Goal: Task Accomplishment & Management: Manage account settings

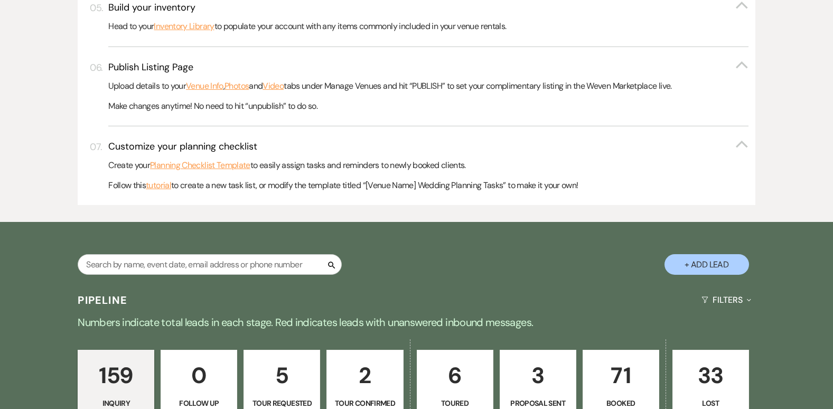
scroll to position [500, 0]
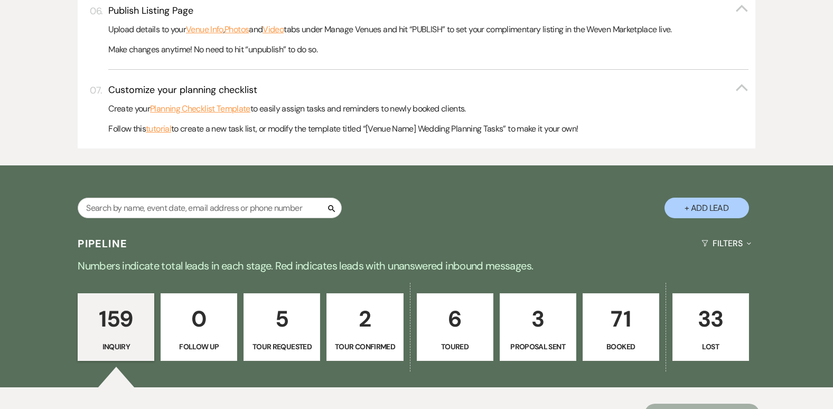
click at [703, 203] on button "+ Add Lead" at bounding box center [707, 208] width 85 height 21
select select "796"
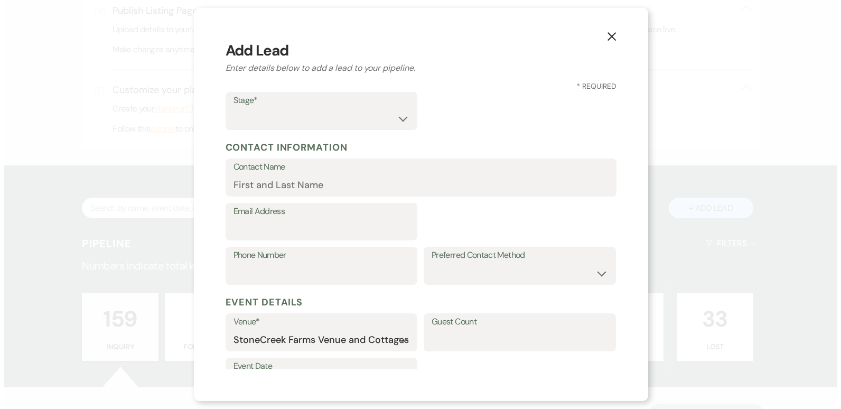
scroll to position [501, 0]
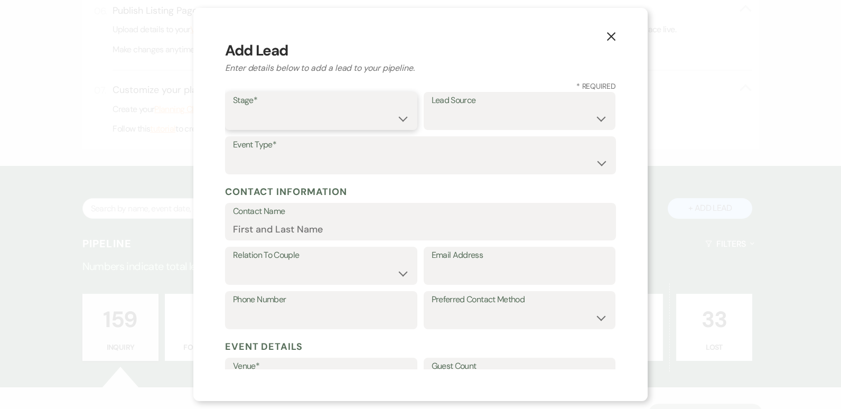
click at [397, 117] on select "Inquiry Follow Up Tour Requested Tour Confirmed Toured Proposal Sent Booked Lost" at bounding box center [321, 118] width 176 height 21
select select "1"
click at [233, 108] on select "Inquiry Follow Up Tour Requested Tour Confirmed Toured Proposal Sent Booked Lost" at bounding box center [321, 118] width 176 height 21
click at [527, 119] on select "Weven Venue Website Instagram Facebook Pinterest Google The Knot Wedding Wire H…" at bounding box center [520, 118] width 176 height 21
select select "12"
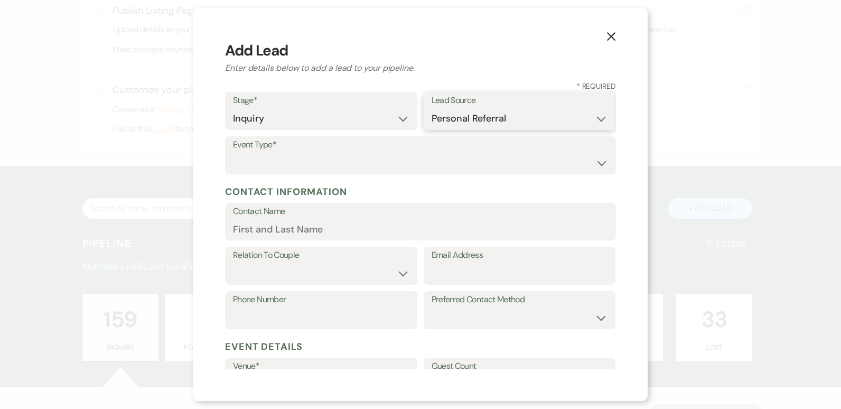
click at [432, 108] on select "Weven Venue Website Instagram Facebook Pinterest Google The Knot Wedding Wire H…" at bounding box center [520, 118] width 176 height 21
click at [279, 154] on select "Wedding Anniversary Party Baby Shower Bachelorette / Bachelor Party Birthday Pa…" at bounding box center [420, 163] width 375 height 21
select select "5"
click at [233, 153] on select "Wedding Anniversary Party Baby Shower Bachelorette / Bachelor Party Birthday Pa…" at bounding box center [420, 163] width 375 height 21
click at [312, 227] on input "Contact Name" at bounding box center [420, 229] width 375 height 21
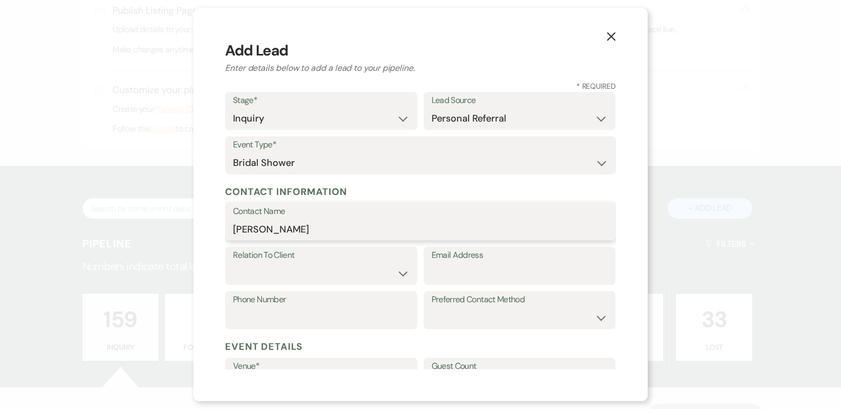
type input "[PERSON_NAME]"
click at [402, 272] on select "Client Event Planner Parent of Client Family Member Friend Other" at bounding box center [321, 273] width 176 height 21
select select "1"
click at [233, 263] on select "Client Event Planner Parent of Client Family Member Friend Other" at bounding box center [321, 273] width 176 height 21
click at [471, 277] on input "Email Address" at bounding box center [520, 273] width 176 height 21
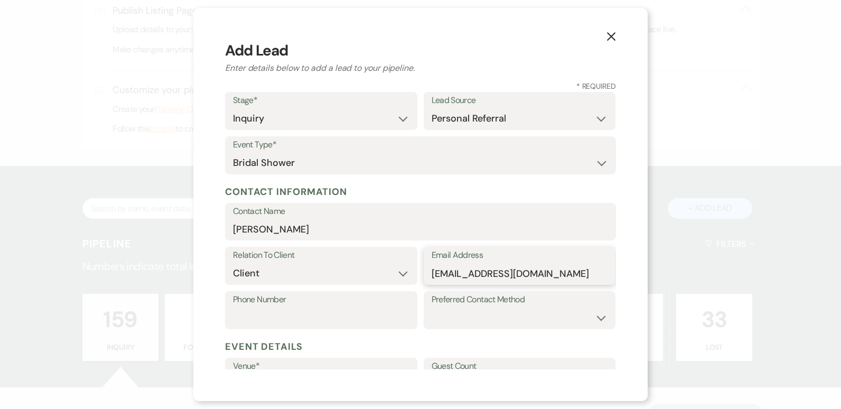
type input "[EMAIL_ADDRESS][DOMAIN_NAME]"
type input "[PHONE_NUMBER]"
select select "email"
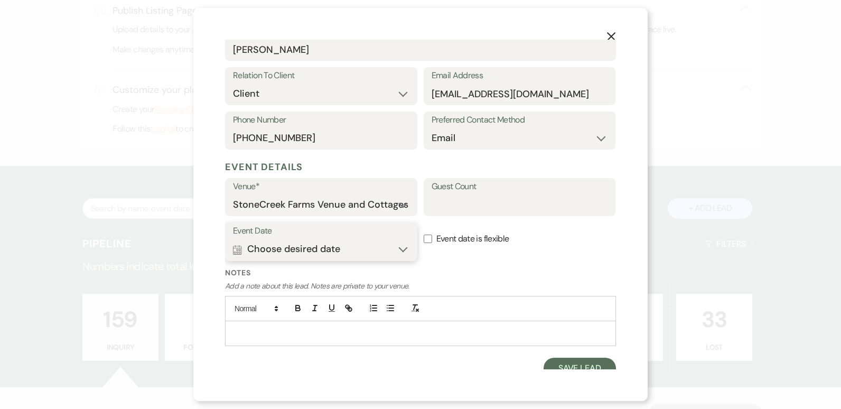
click at [399, 247] on button "Calendar Choose desired date Expand" at bounding box center [321, 249] width 176 height 21
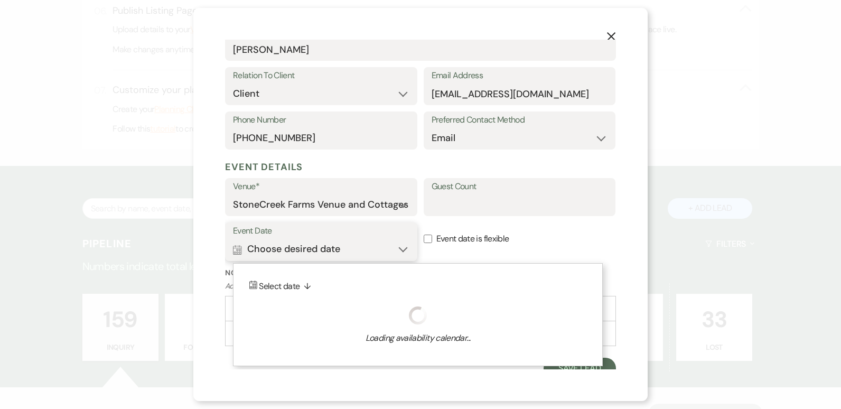
scroll to position [189, 0]
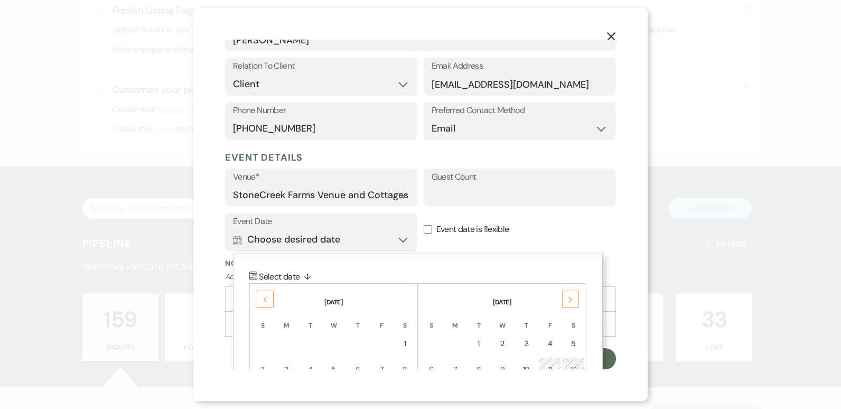
click at [268, 298] on div "Previous" at bounding box center [265, 299] width 17 height 17
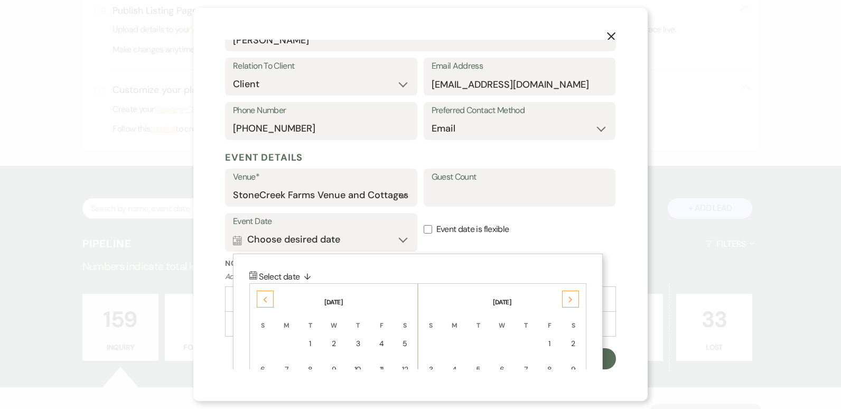
click at [268, 298] on div "Previous" at bounding box center [265, 299] width 17 height 17
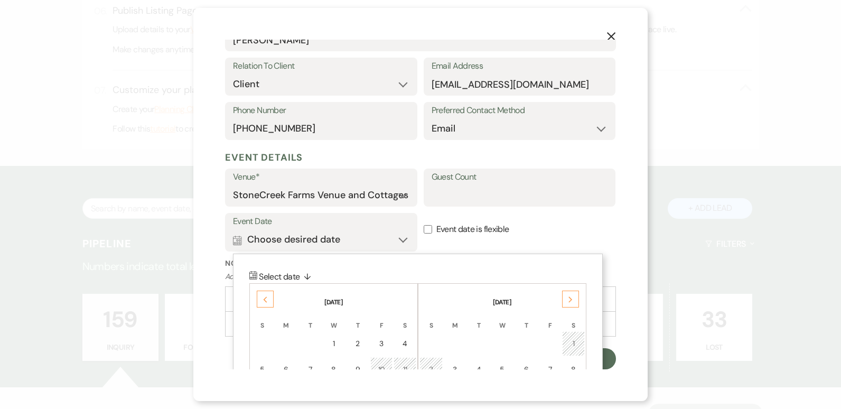
click at [268, 298] on div "Previous" at bounding box center [265, 299] width 17 height 17
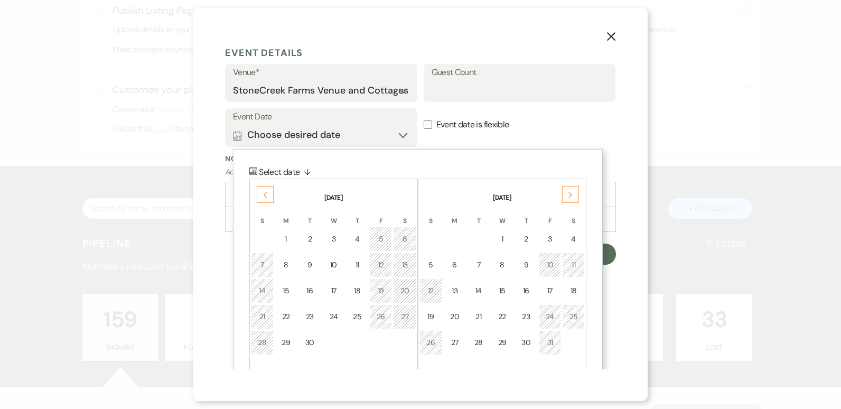
scroll to position [295, 0]
click at [265, 287] on div "14" at bounding box center [262, 289] width 9 height 11
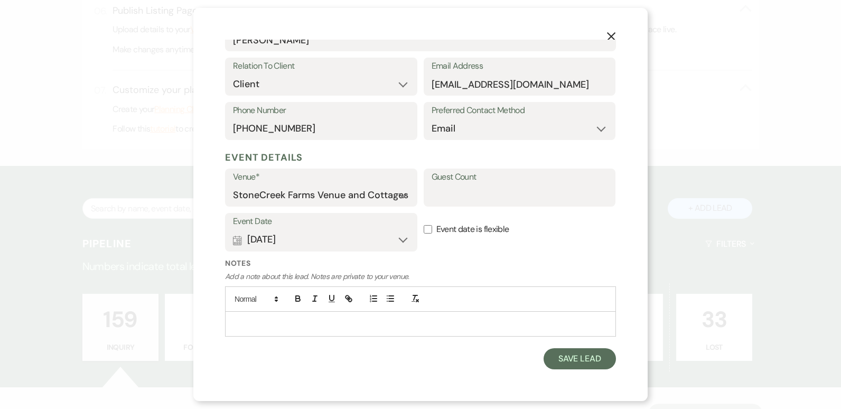
scroll to position [189, 0]
click at [478, 192] on input "Guest Count" at bounding box center [520, 195] width 176 height 21
type input "60"
click at [259, 322] on p at bounding box center [421, 324] width 374 height 12
click at [561, 357] on button "Save Lead" at bounding box center [580, 358] width 72 height 21
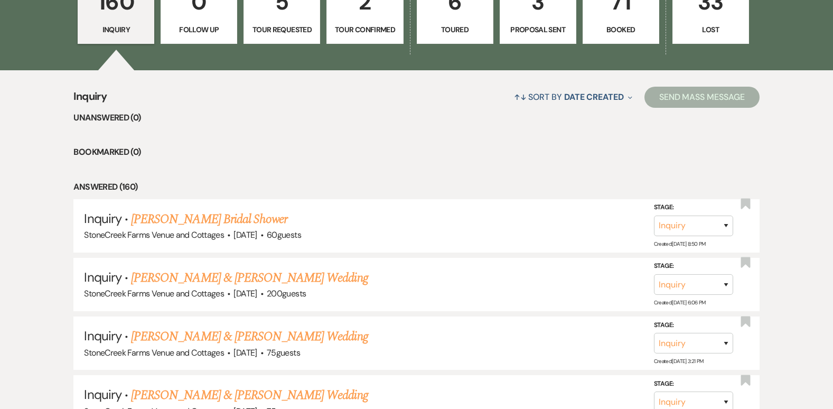
scroll to position [867, 0]
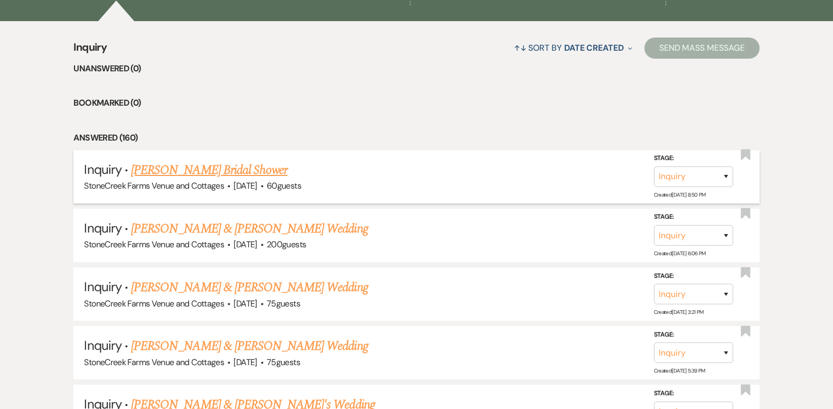
click at [210, 166] on link "[PERSON_NAME] Bridal Shower" at bounding box center [209, 170] width 156 height 19
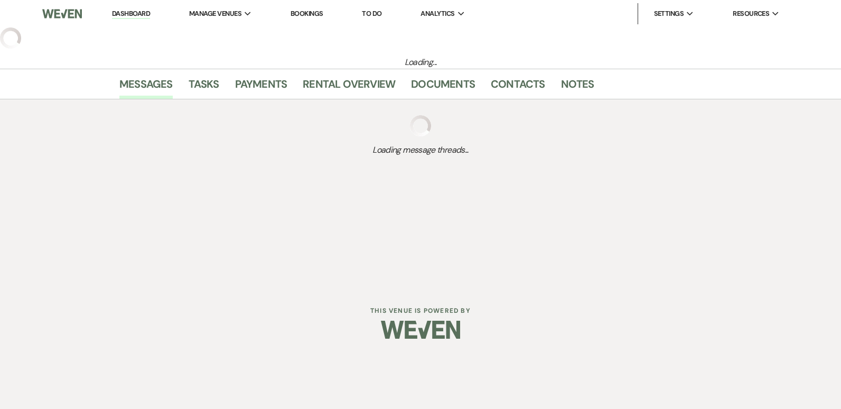
select select "12"
select select "5"
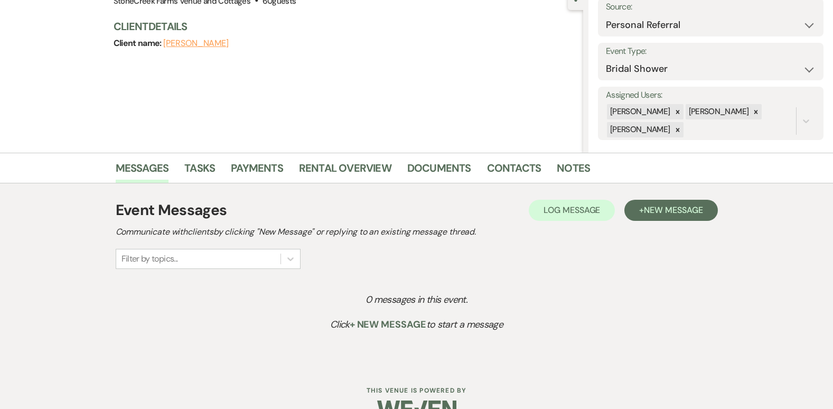
scroll to position [127, 0]
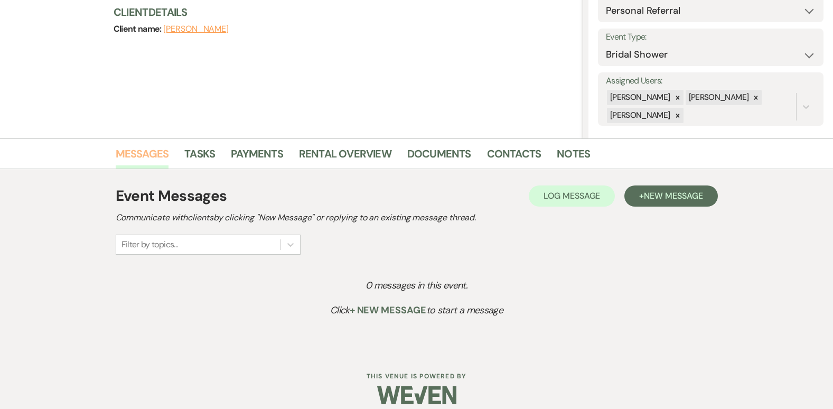
click at [139, 153] on link "Messages" at bounding box center [142, 156] width 53 height 23
click at [681, 188] on button "+ New Message" at bounding box center [671, 195] width 93 height 21
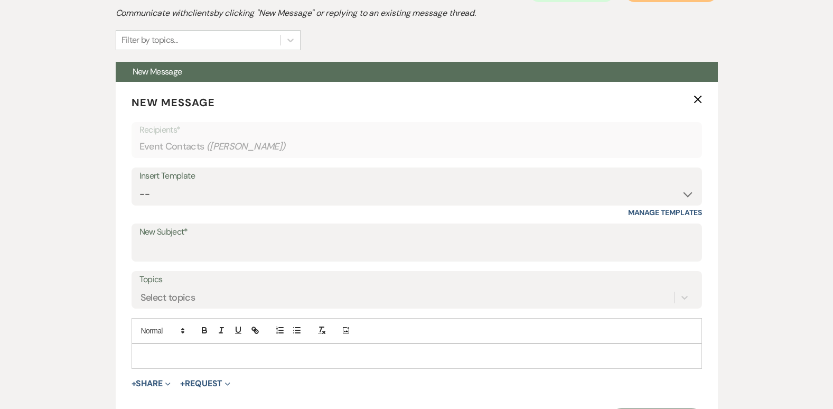
scroll to position [366, 0]
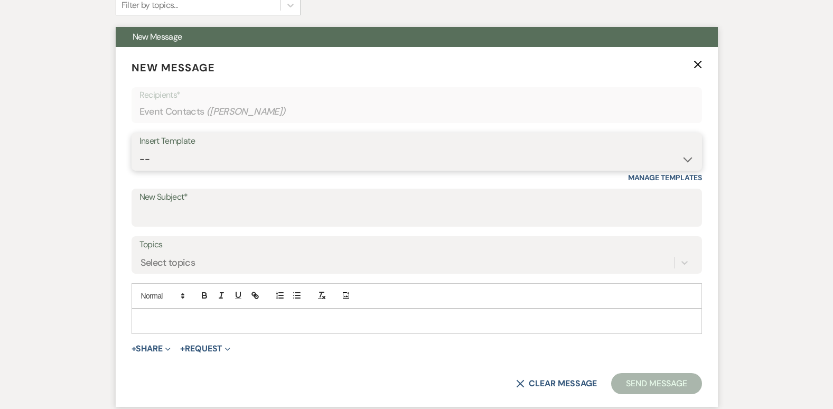
click at [686, 154] on select "-- Weven Planning Portal Introduction (Booked Events) Initial Inquiry Response …" at bounding box center [416, 159] width 555 height 21
select select "4276"
click at [139, 149] on select "-- Weven Planning Portal Introduction (Booked Events) Initial Inquiry Response …" at bounding box center [416, 159] width 555 height 21
type input "Booking your event!"
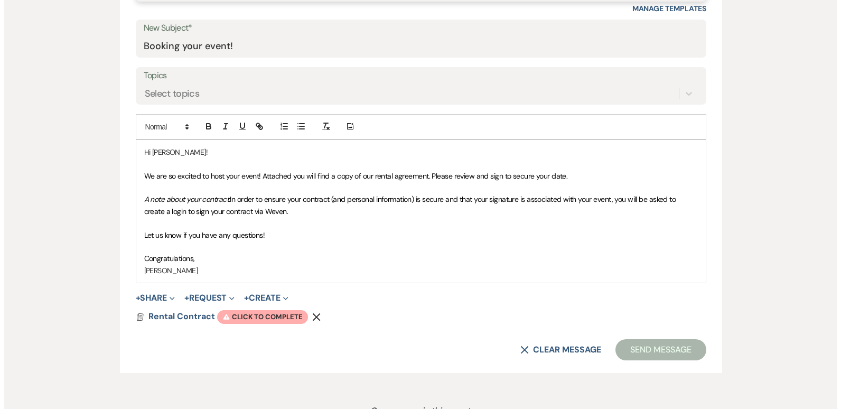
scroll to position [556, 0]
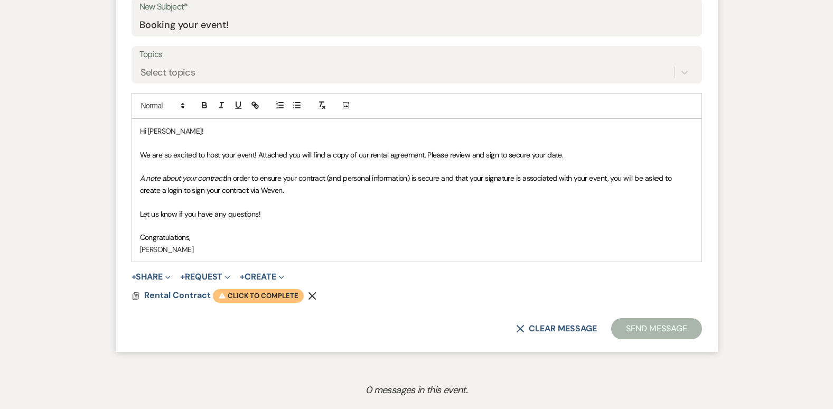
click at [257, 296] on span "Warning Click to complete" at bounding box center [258, 296] width 91 height 14
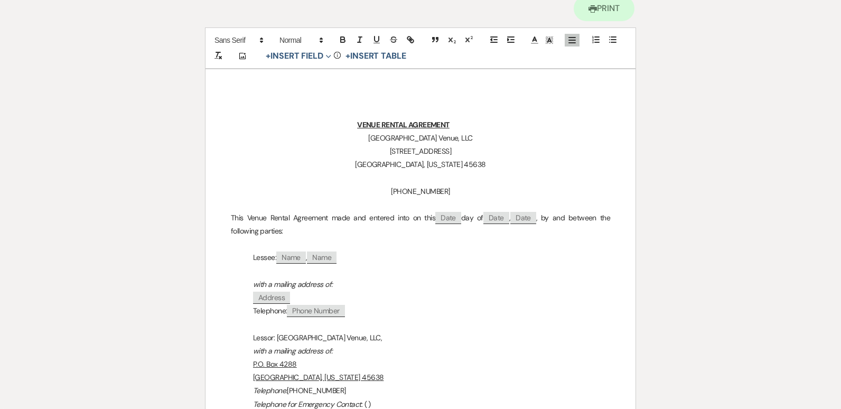
scroll to position [131, 0]
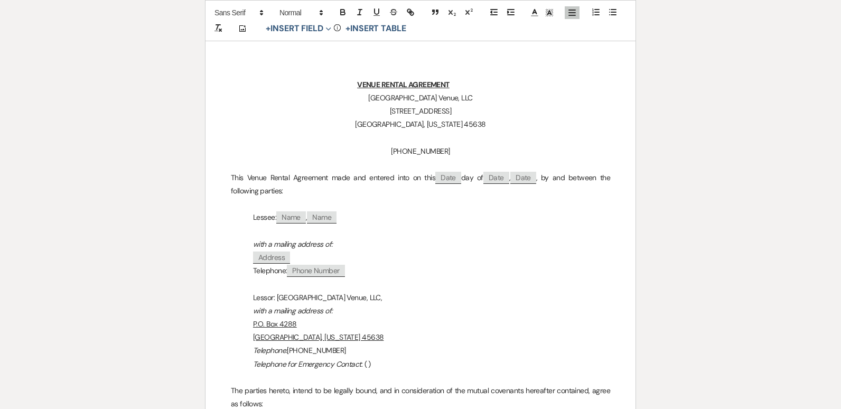
click at [361, 272] on p "Telephone: ﻿ Phone Number ﻿" at bounding box center [420, 270] width 379 height 13
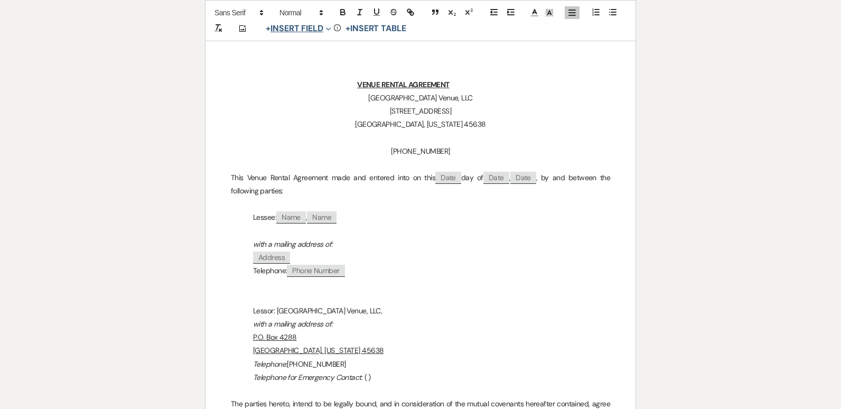
click at [291, 26] on button "+ Insert Field Expand" at bounding box center [298, 28] width 73 height 13
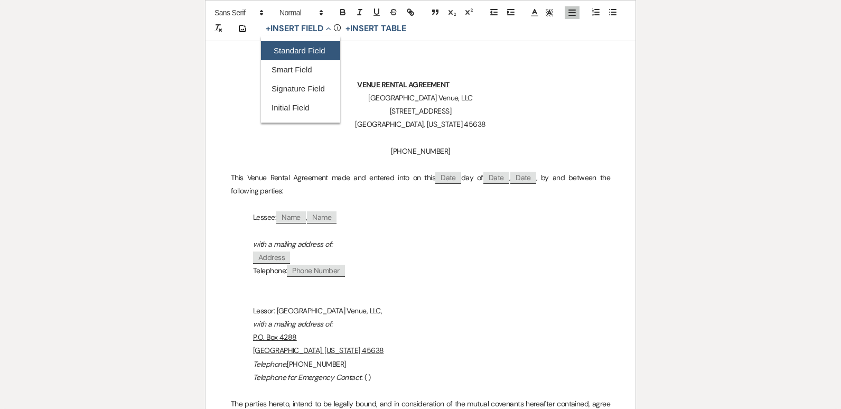
click at [293, 49] on button "Standard Field" at bounding box center [300, 50] width 79 height 19
select select "owner"
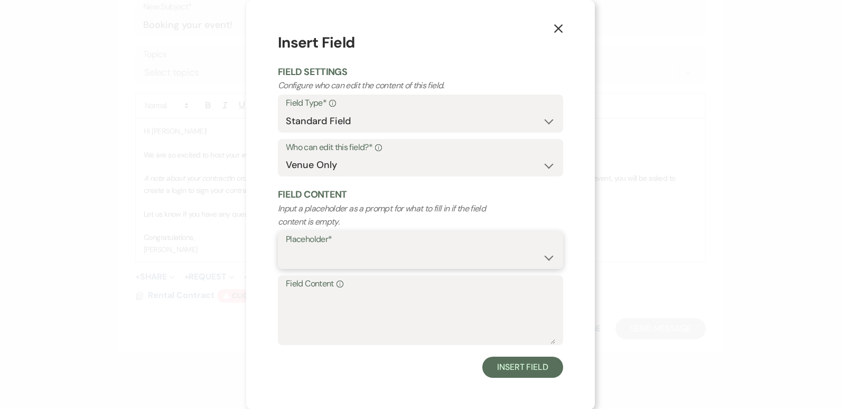
click at [367, 253] on select "Custom Placeholder Date Time Name Location Venue Name Type Number Budget Addres…" at bounding box center [420, 257] width 269 height 21
select select "Email"
click at [286, 247] on select "Custom Placeholder Date Time Name Location Venue Name Type Number Budget Addres…" at bounding box center [420, 257] width 269 height 21
click at [547, 167] on select "Both Venue & Client Client Only Venue Only" at bounding box center [420, 165] width 269 height 21
select select "client"
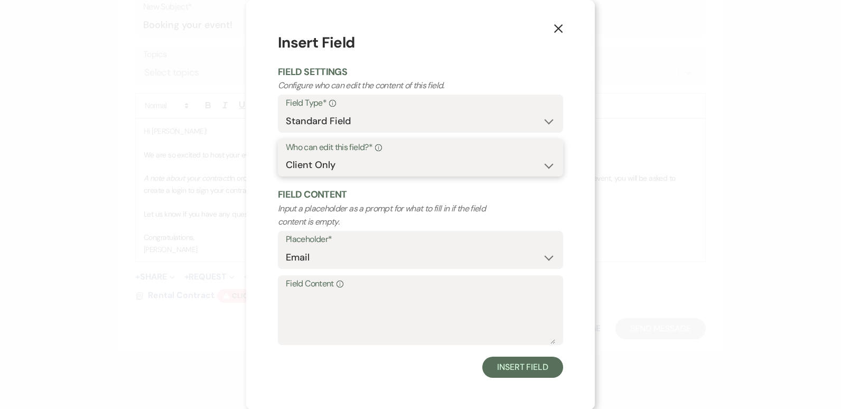
click at [286, 175] on select "Both Venue & Client Client Only Venue Only" at bounding box center [420, 165] width 269 height 21
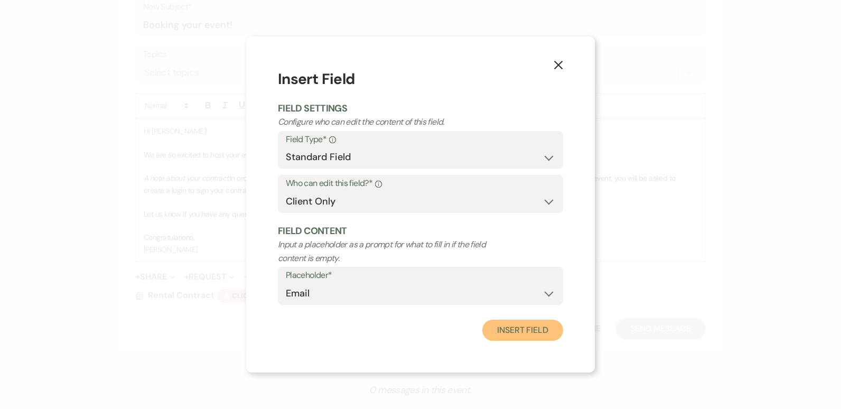
click at [536, 329] on button "Insert Field" at bounding box center [522, 330] width 81 height 21
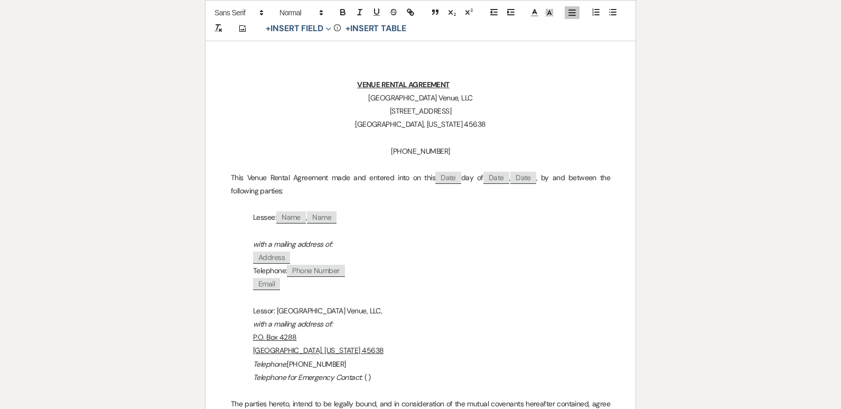
click at [366, 377] on p "Telephone for Emergency Contact : ( )" at bounding box center [420, 377] width 379 height 13
click at [472, 367] on p "Telephone: [PHONE_NUMBER]" at bounding box center [420, 364] width 379 height 13
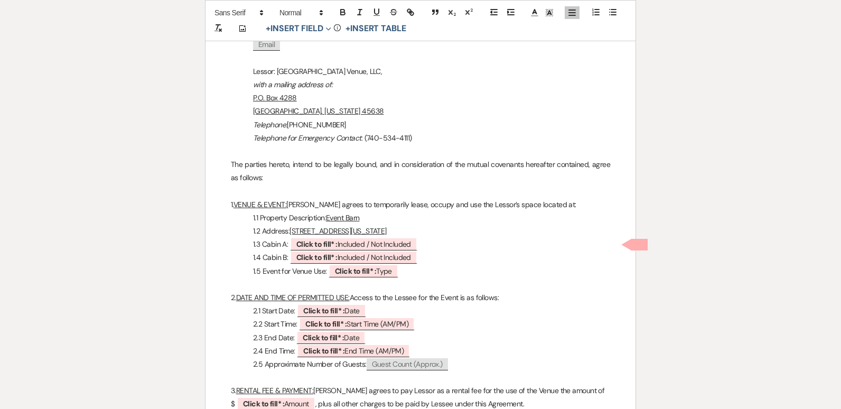
scroll to position [383, 0]
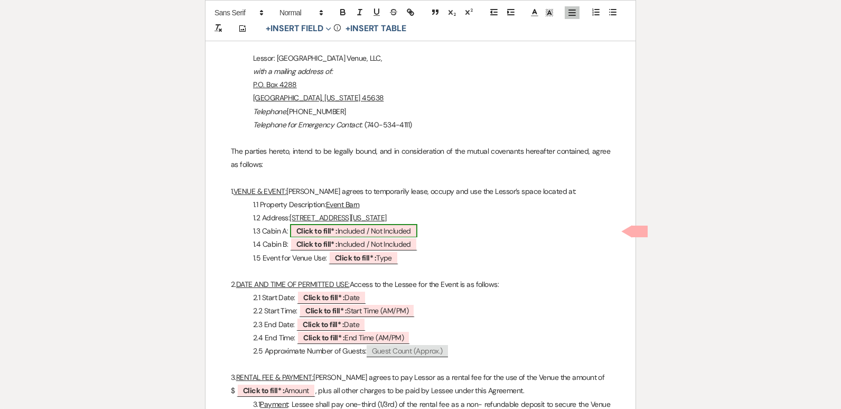
click at [324, 235] on b "Click to fill* :" at bounding box center [316, 231] width 41 height 10
select select "owner"
select select "custom_placeholder"
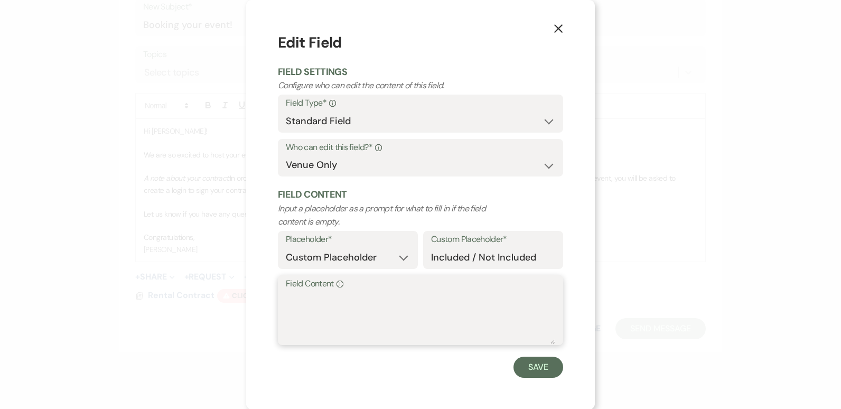
click at [322, 306] on textarea "Field Content Info" at bounding box center [420, 317] width 269 height 53
type textarea "Not Included"
click at [529, 371] on button "Save" at bounding box center [539, 367] width 50 height 21
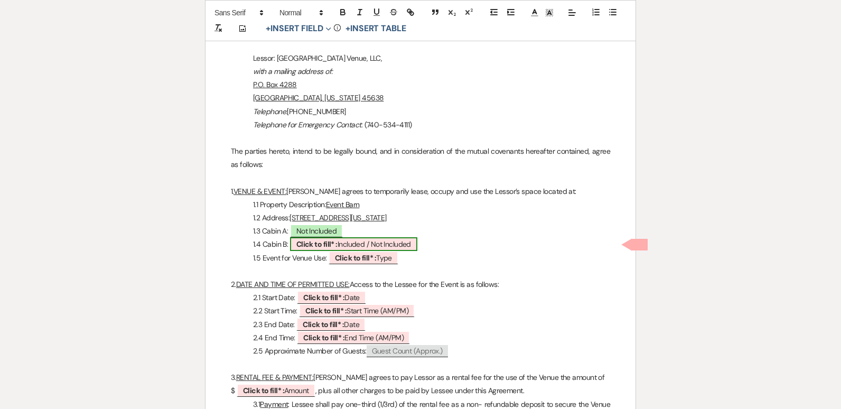
click at [360, 247] on span "Click to fill* : Included / Not Included" at bounding box center [353, 244] width 127 height 14
select select "owner"
select select "custom_placeholder"
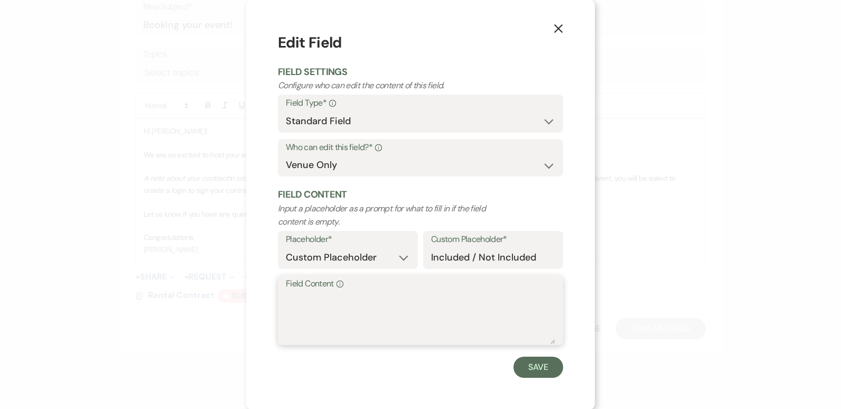
click at [315, 306] on textarea "Field Content Info" at bounding box center [420, 317] width 269 height 53
type textarea "Not Included"
click at [542, 369] on button "Save" at bounding box center [539, 367] width 50 height 21
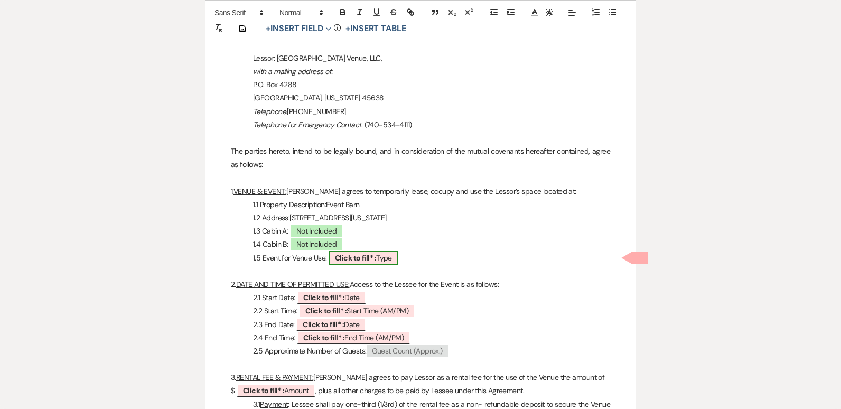
click at [366, 258] on b "Click to fill* :" at bounding box center [355, 258] width 41 height 10
select select "owner"
select select "Type"
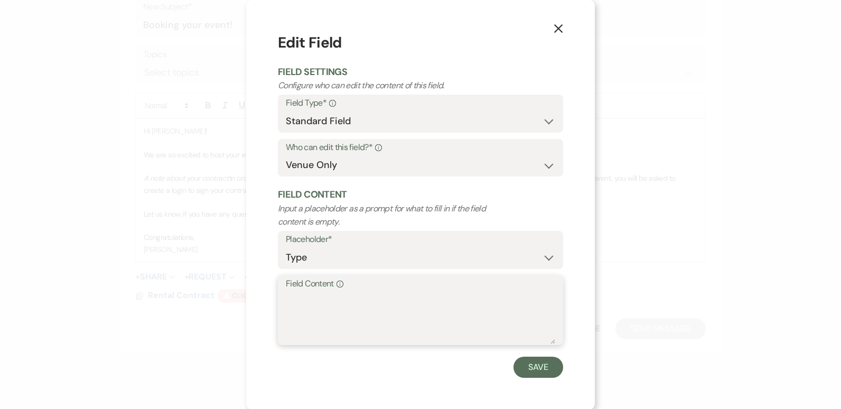
click at [342, 308] on textarea "Field Content Info" at bounding box center [420, 317] width 269 height 53
type textarea "Bridal Shower"
click at [543, 372] on button "Save" at bounding box center [539, 367] width 50 height 21
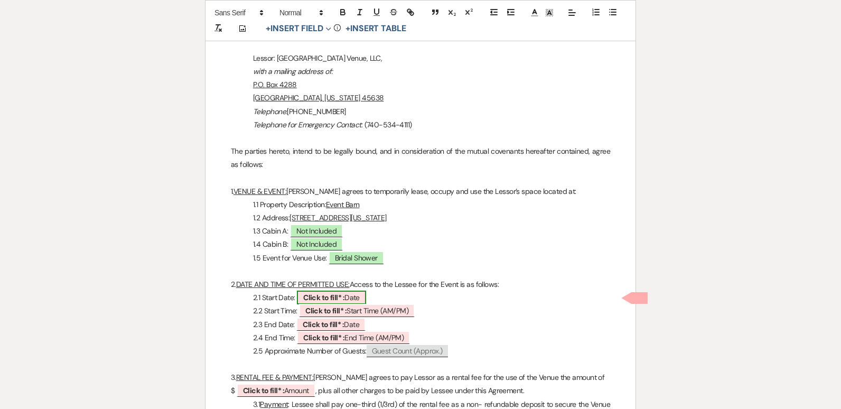
click at [321, 296] on b "Click to fill* :" at bounding box center [323, 298] width 41 height 10
select select "owner"
select select "Date"
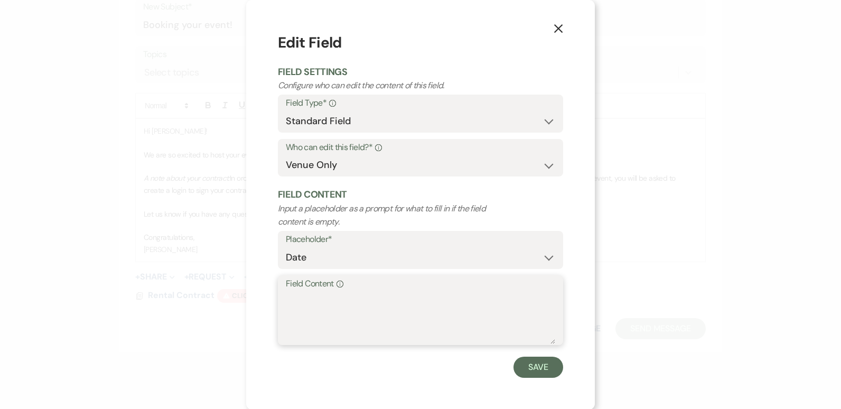
click at [320, 298] on textarea "Field Content Info" at bounding box center [420, 317] width 269 height 53
type textarea "[DATE]"
click at [534, 361] on button "Save" at bounding box center [539, 367] width 50 height 21
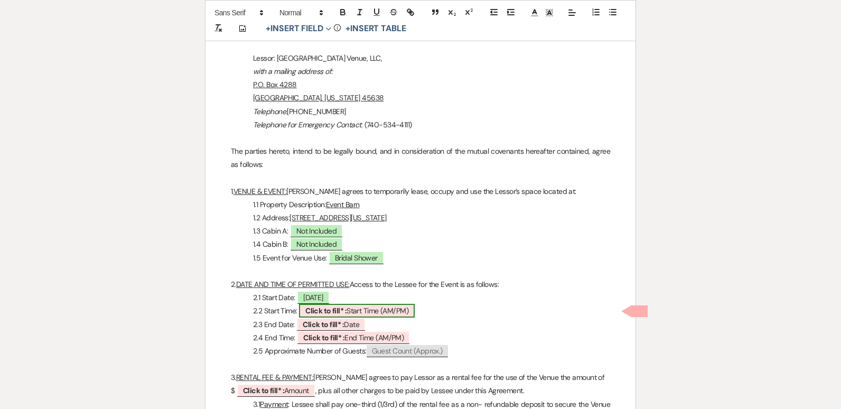
click at [379, 316] on span "Click to fill* : Start Time (AM/PM)" at bounding box center [357, 311] width 116 height 14
select select "owner"
select select "custom_placeholder"
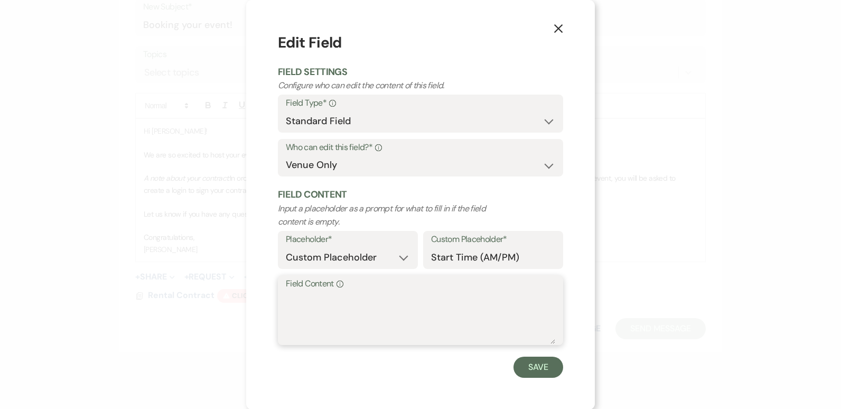
click at [368, 319] on textarea "Field Content Info" at bounding box center [420, 317] width 269 height 53
type textarea "2:00 PM"
click at [545, 367] on button "Save" at bounding box center [539, 367] width 50 height 21
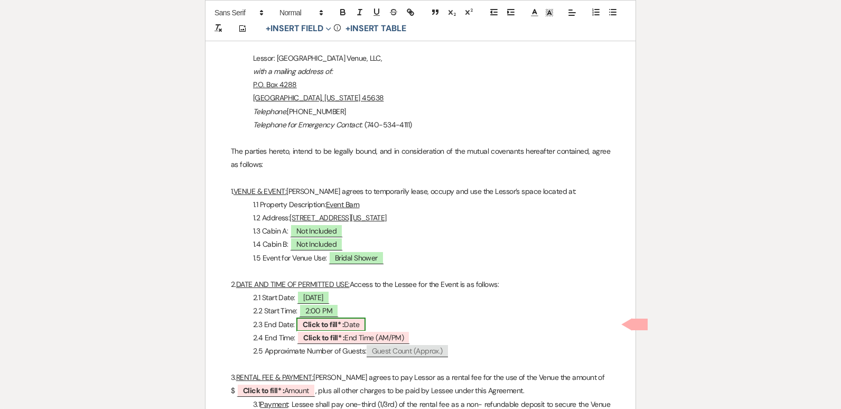
click at [333, 324] on b "Click to fill* :" at bounding box center [323, 325] width 41 height 10
select select "owner"
select select "Date"
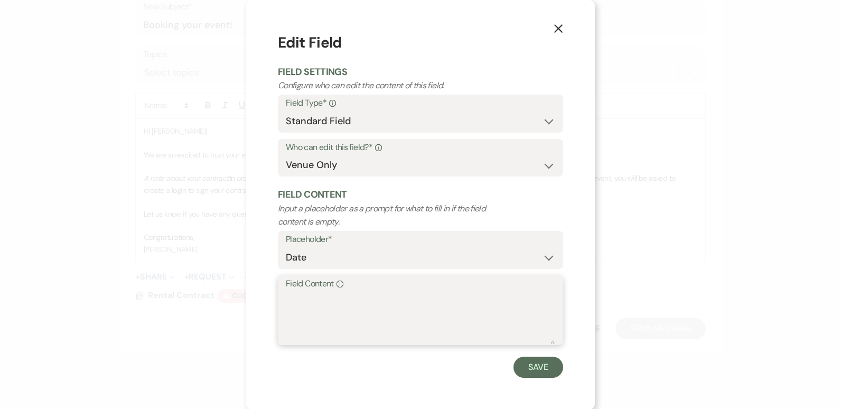
click at [299, 311] on textarea "Field Content Info" at bounding box center [420, 317] width 269 height 53
type textarea "6:00 PM"
click at [531, 368] on button "Save" at bounding box center [539, 367] width 50 height 21
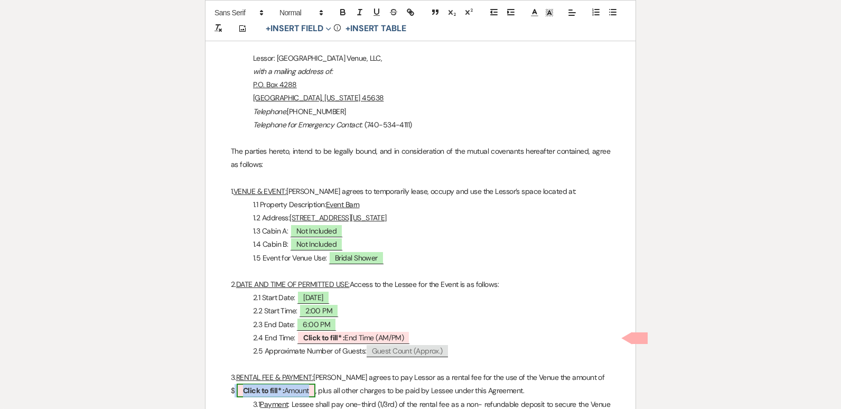
click at [297, 389] on span "Click to fill* : Amount" at bounding box center [276, 391] width 79 height 14
select select "owner"
select select "Amount"
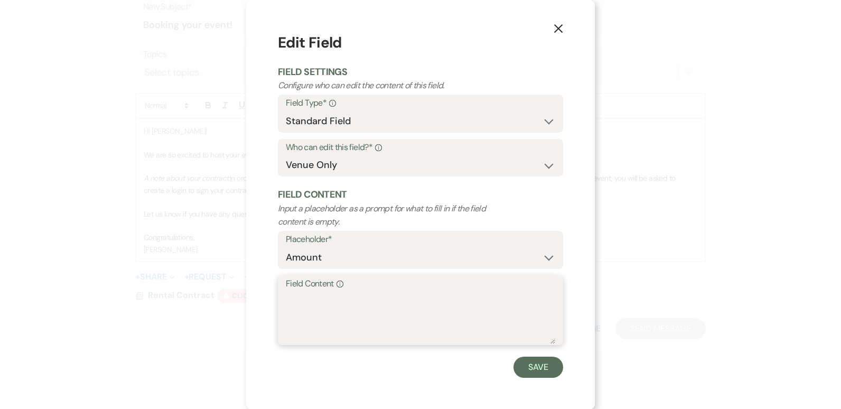
click at [319, 306] on textarea "Field Content Info" at bounding box center [420, 317] width 269 height 53
type textarea "500.00"
click at [542, 372] on button "Save" at bounding box center [539, 367] width 50 height 21
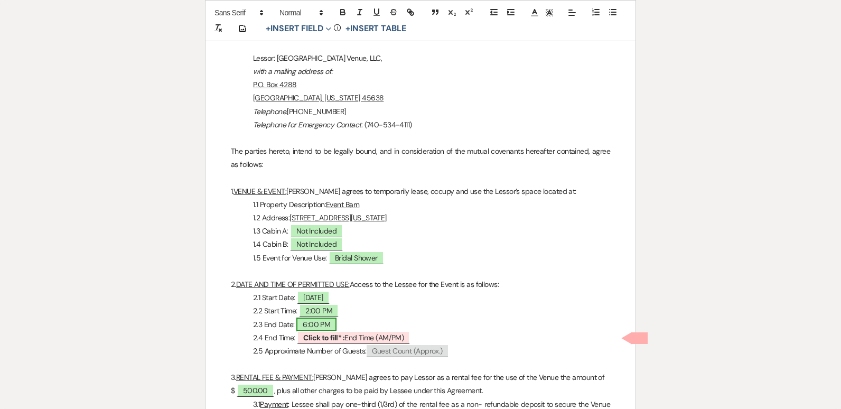
click at [320, 327] on span "6:00 PM" at bounding box center [316, 325] width 40 height 14
select select "owner"
select select "Date"
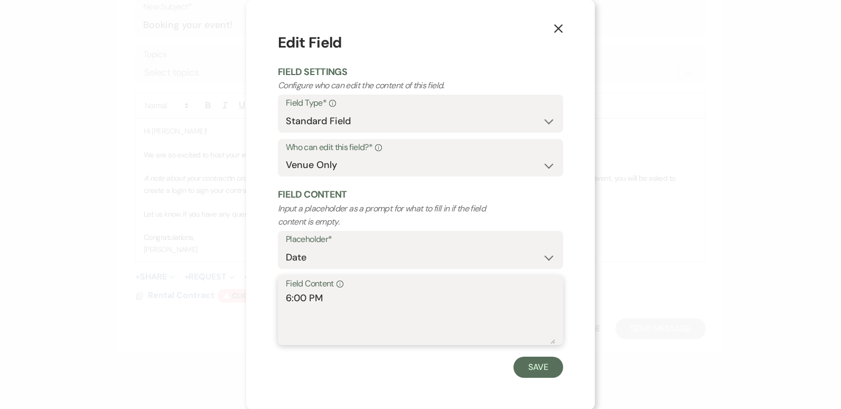
click at [333, 297] on textarea "6:00 PM" at bounding box center [420, 317] width 269 height 53
type textarea "6"
type textarea "[DATE]"
click at [538, 364] on button "Save" at bounding box center [539, 367] width 50 height 21
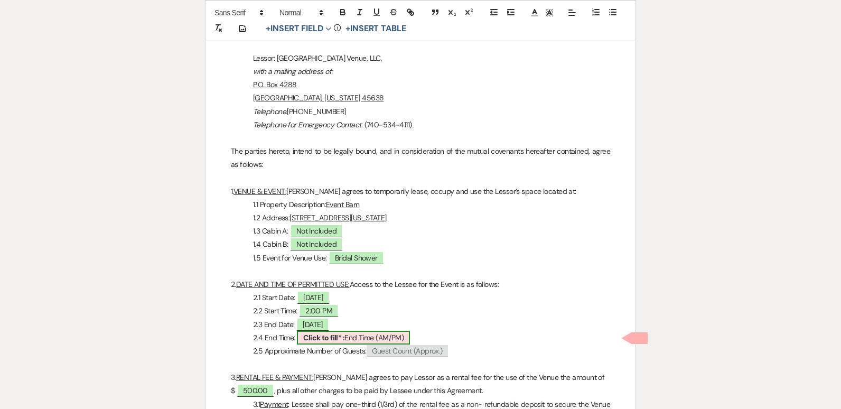
click at [348, 342] on span "Click to fill* : End Time (AM/PM)" at bounding box center [353, 338] width 113 height 14
select select "owner"
select select "custom_placeholder"
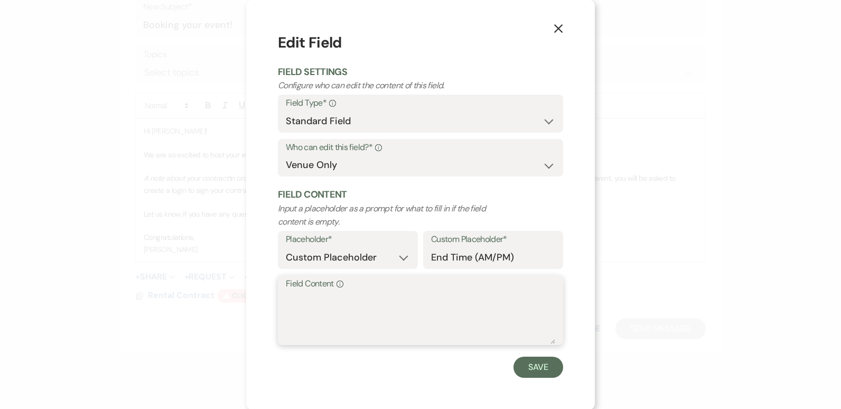
click at [324, 304] on textarea "Field Content Info" at bounding box center [420, 317] width 269 height 53
type textarea "6:00 PM"
click at [528, 364] on button "Save" at bounding box center [539, 367] width 50 height 21
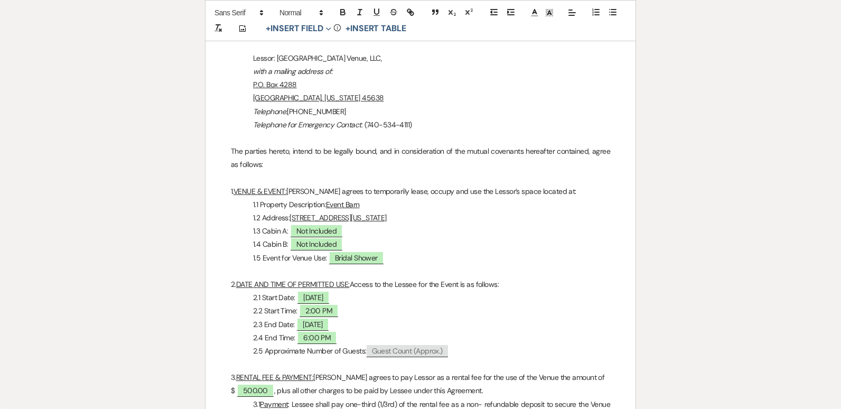
click at [562, 305] on p "2.2 Start Time: 2:00 PM" at bounding box center [420, 310] width 379 height 13
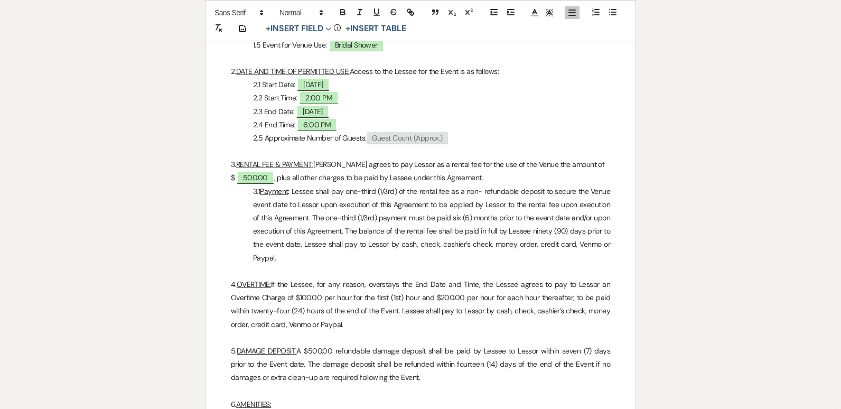
scroll to position [609, 0]
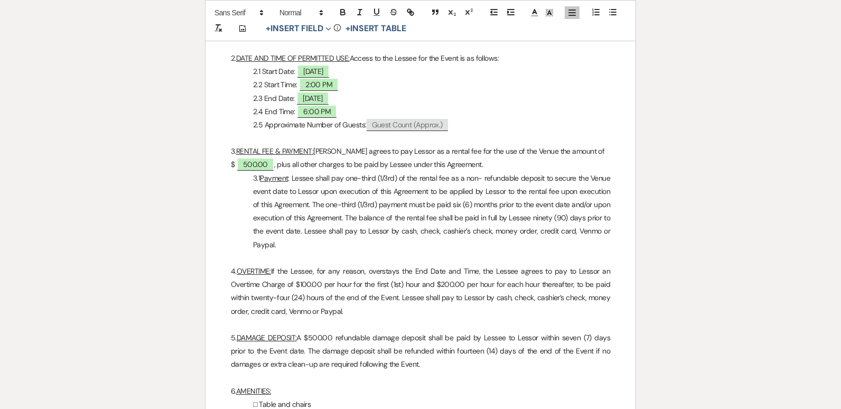
click at [376, 179] on p "3.1 Payment : Lessee shall pay one-third (1/3rd) of the rental fee as a non- re…" at bounding box center [420, 212] width 379 height 80
click at [392, 178] on p "3.1 Payment : Lessee shall pay one half (1/3rd) of the rental fee as a non- ref…" at bounding box center [420, 212] width 379 height 80
click at [363, 218] on p "3.1 Payment : Lessee shall pay one half (1/2) of the rental fee as a non- refun…" at bounding box center [420, 212] width 379 height 80
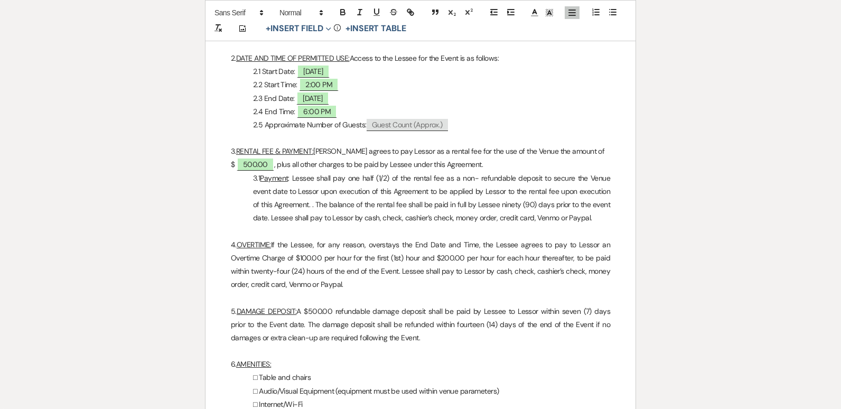
click at [556, 217] on p "3.1 Payment : Lessee shall pay one half (1/2) of the rental fee as a non- refun…" at bounding box center [420, 198] width 379 height 53
click at [610, 360] on p "6. AMENITIES:" at bounding box center [420, 364] width 379 height 13
click at [331, 311] on p "5. DAMAGE DEPOSIT: A $500.00 refundable damage deposit shall be paid by Lessee …" at bounding box center [420, 325] width 379 height 40
click at [309, 285] on p "4. OVERTIME: If the Lessee, for any reason, overstays the End Date and Time, th…" at bounding box center [420, 264] width 379 height 53
click at [563, 371] on p "□ Table and chairs" at bounding box center [420, 377] width 379 height 13
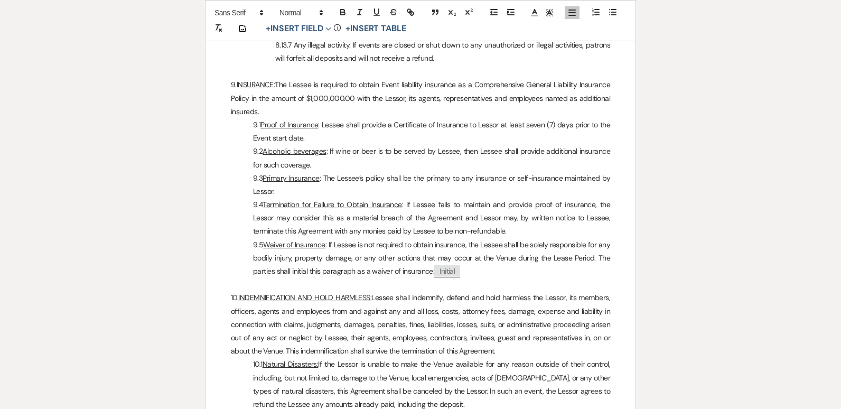
scroll to position [2060, 0]
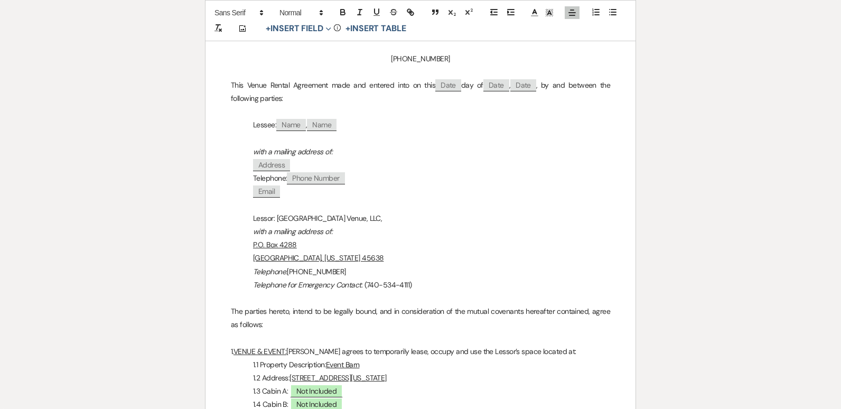
scroll to position [197, 0]
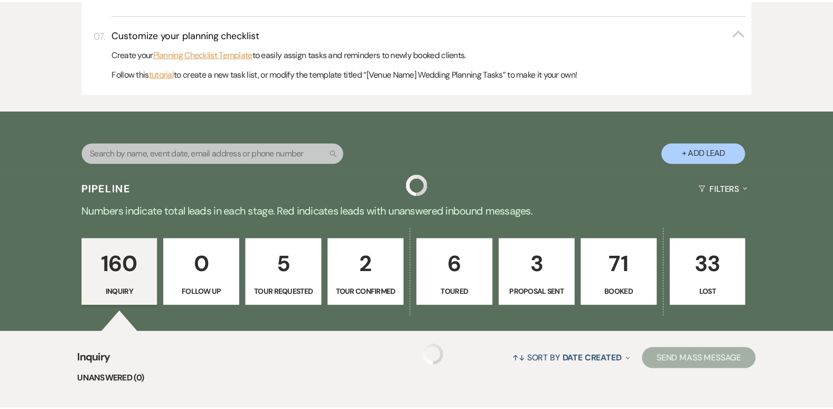
scroll to position [867, 0]
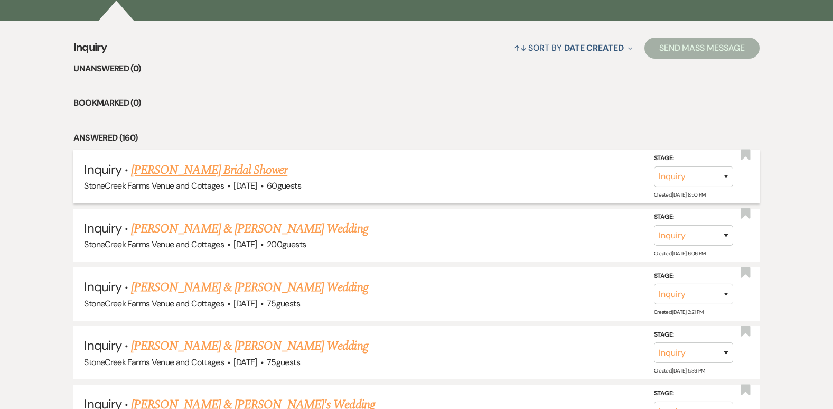
click at [208, 171] on link "[PERSON_NAME] Bridal Shower" at bounding box center [209, 170] width 156 height 19
select select "12"
select select "5"
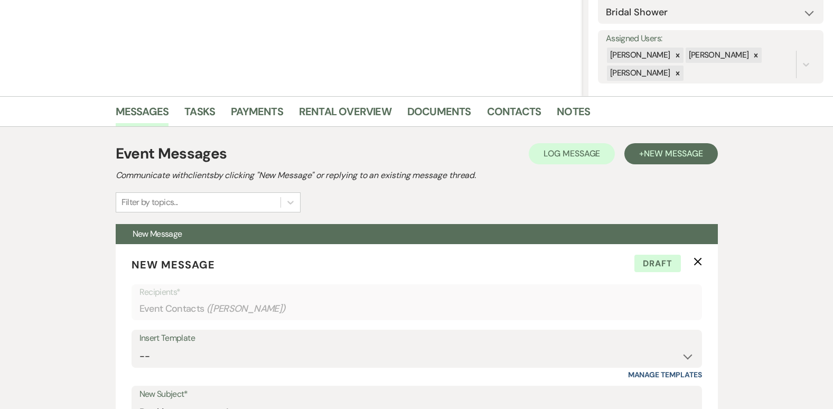
scroll to position [183, 0]
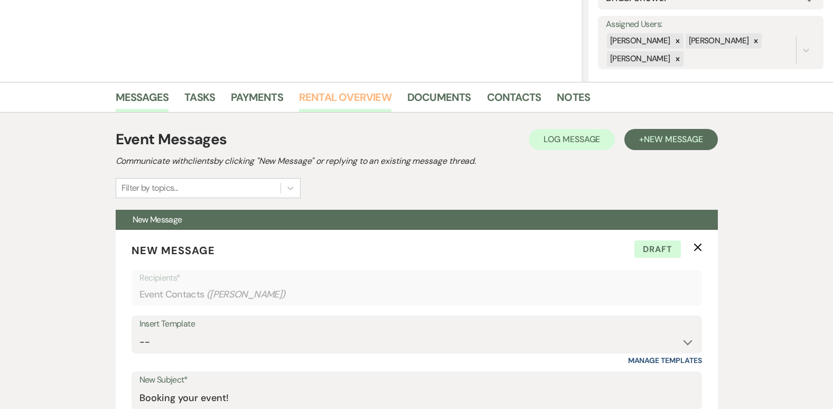
click at [364, 89] on link "Rental Overview" at bounding box center [345, 100] width 92 height 23
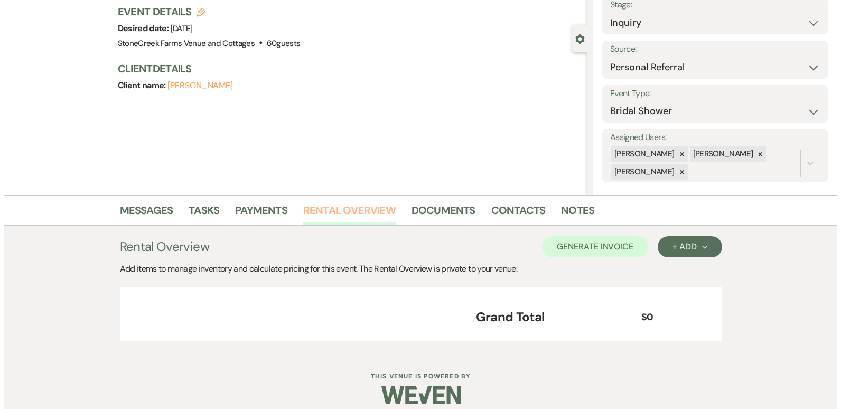
scroll to position [81, 0]
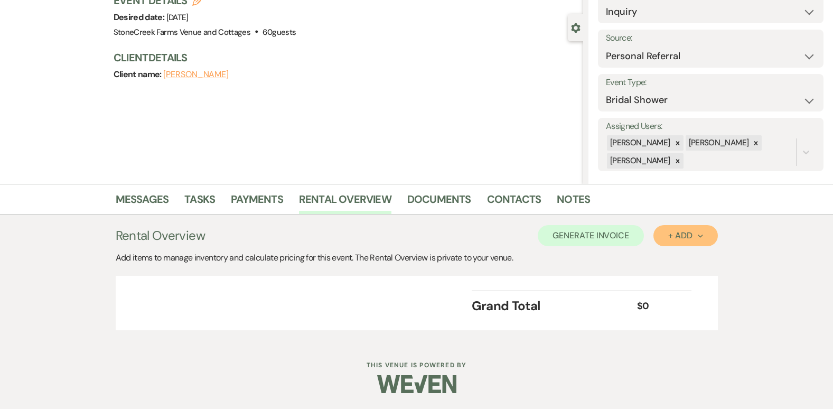
click at [686, 240] on div "+ Add Next" at bounding box center [685, 235] width 34 height 8
click at [688, 253] on button "Item" at bounding box center [680, 259] width 53 height 16
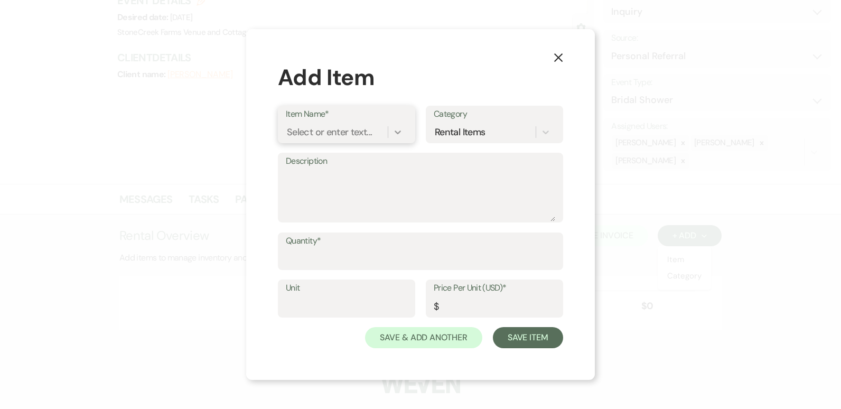
click at [401, 128] on icon at bounding box center [398, 132] width 11 height 11
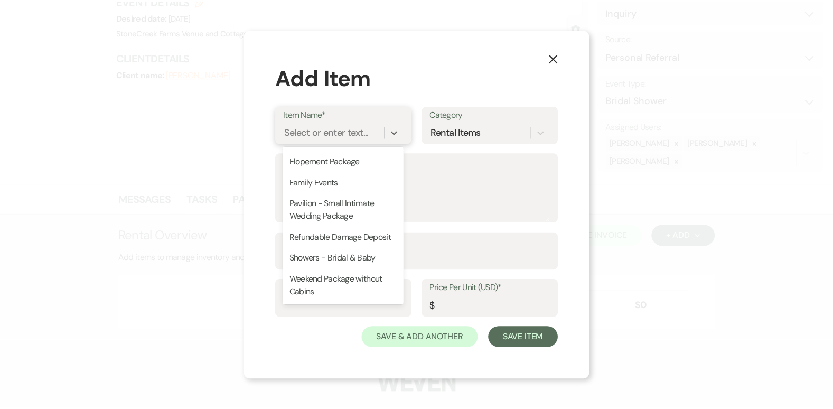
scroll to position [404, 0]
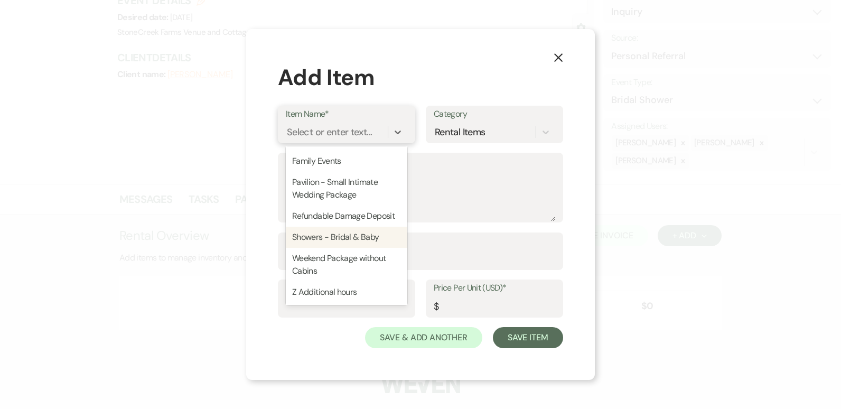
click at [352, 248] on div "Showers - Bridal & Baby" at bounding box center [347, 237] width 122 height 21
type textarea "Barn or Pavilion Access: 4 hours Select dates only"
type input "1"
type input "500"
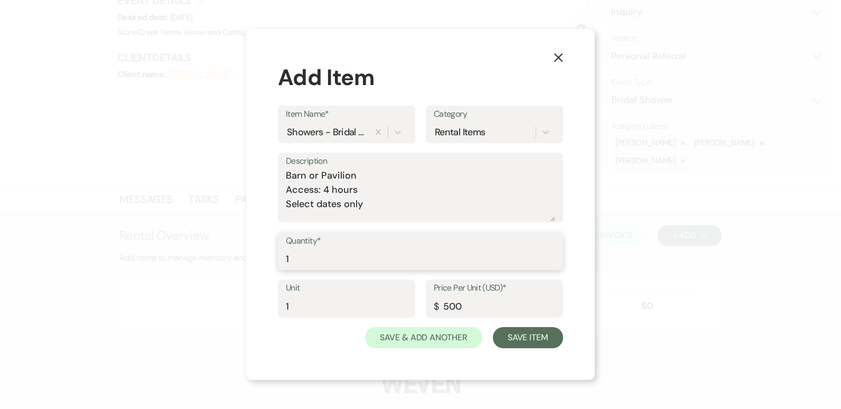
type input "1"
click at [553, 256] on input "1" at bounding box center [420, 258] width 269 height 21
click at [538, 342] on button "Save Item" at bounding box center [528, 337] width 70 height 21
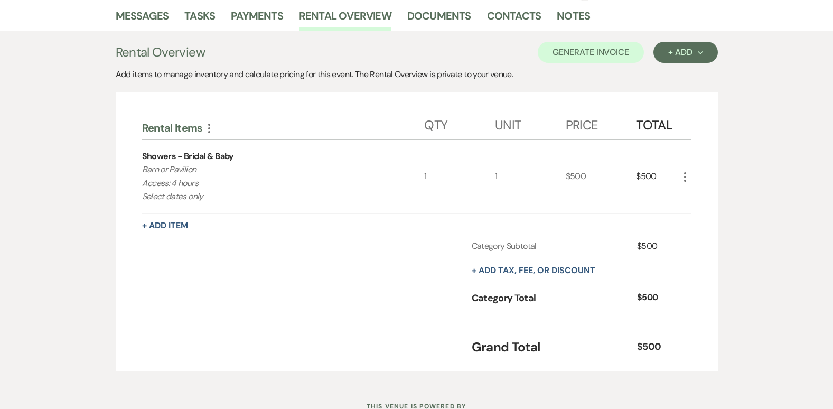
scroll to position [272, 0]
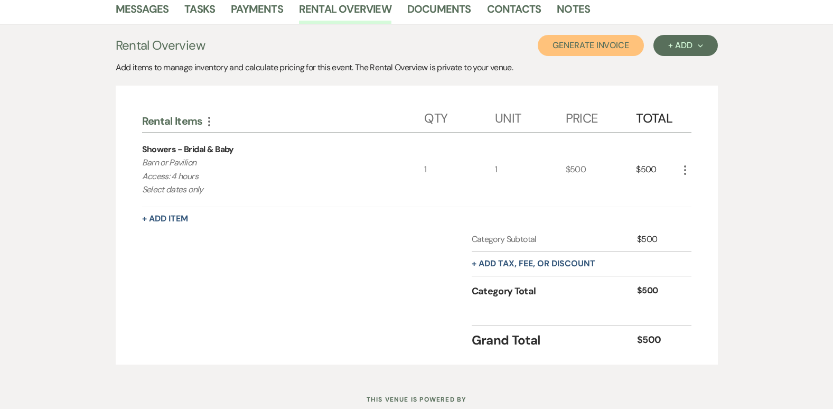
click at [590, 43] on button "Generate Invoice" at bounding box center [591, 45] width 106 height 21
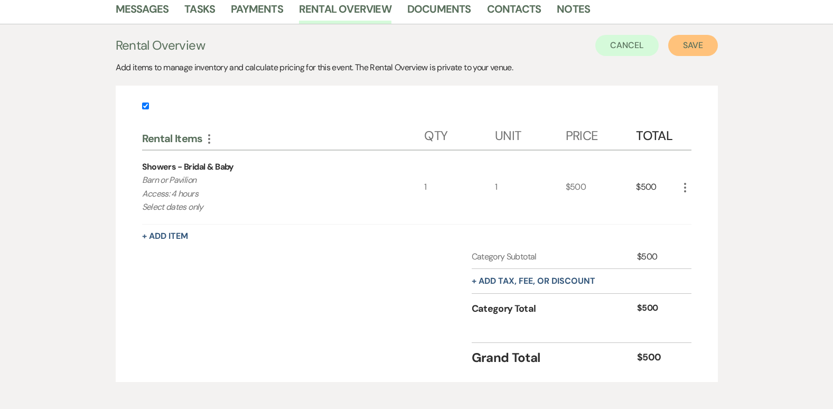
click at [700, 43] on button "Save" at bounding box center [693, 45] width 50 height 21
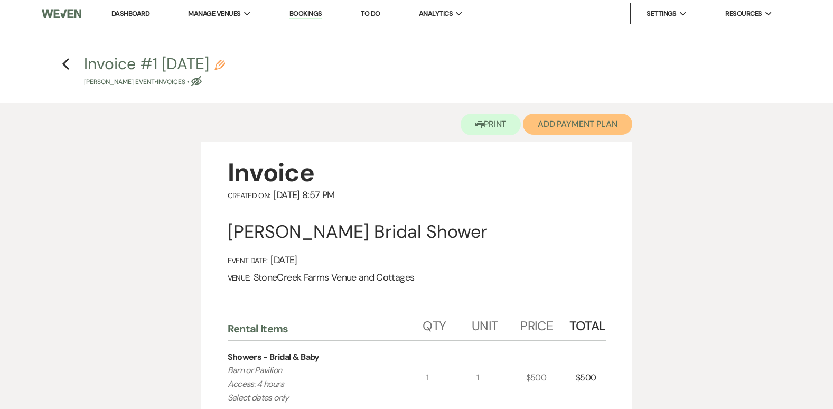
click at [601, 117] on button "Add Payment Plan" at bounding box center [577, 124] width 109 height 21
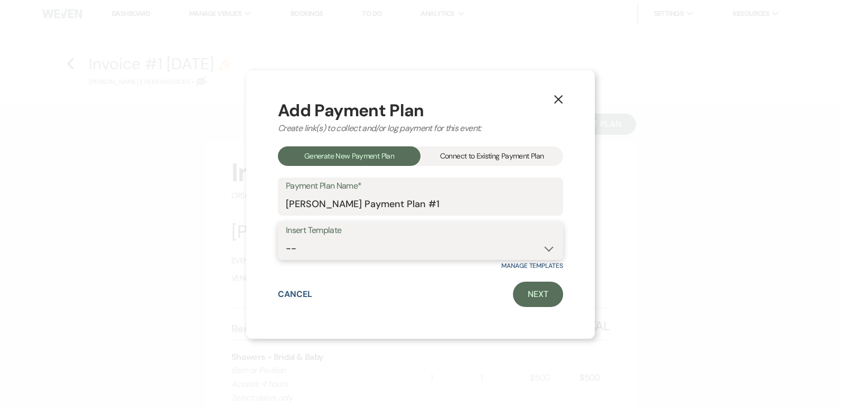
click at [548, 245] on select "-- Wedding Event Payment Plan Corporate Event Bridal & Baby Showers Class Reuni…" at bounding box center [420, 248] width 269 height 21
select select "164"
click at [286, 238] on select "-- Wedding Event Payment Plan Corporate Event Bridal & Baby Showers Class Reuni…" at bounding box center [420, 248] width 269 height 21
click at [546, 293] on link "Next" at bounding box center [538, 294] width 50 height 25
select select "27176"
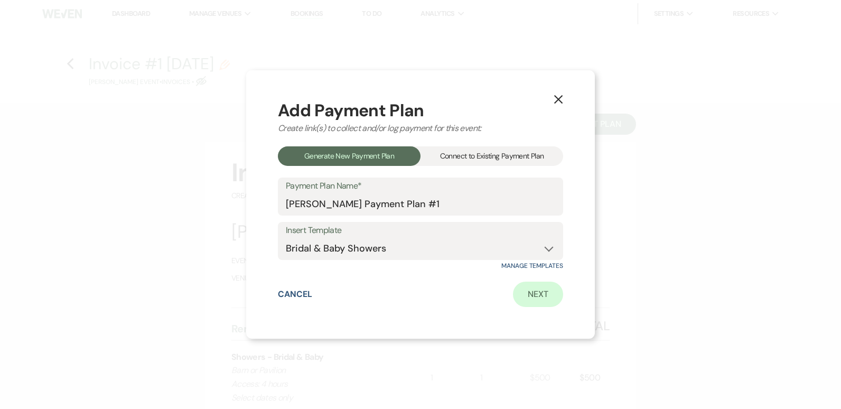
select select "2"
select select "percentage"
select select "true"
select select "client"
select select "weeks"
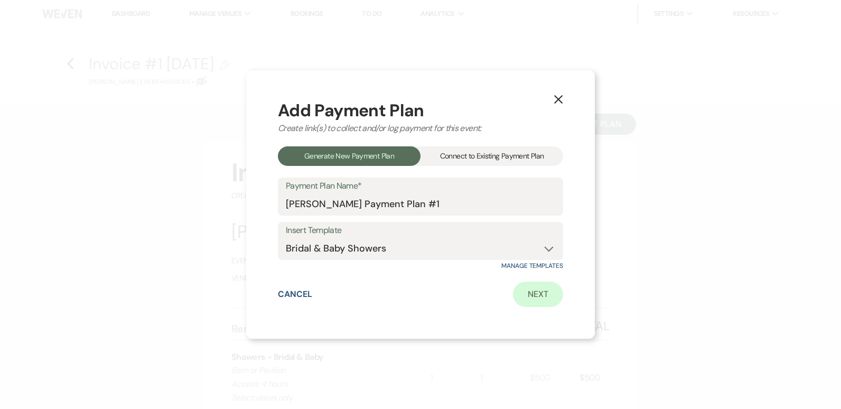
select select "2"
select select "percentage"
select select "true"
select select "client"
select select "weekly"
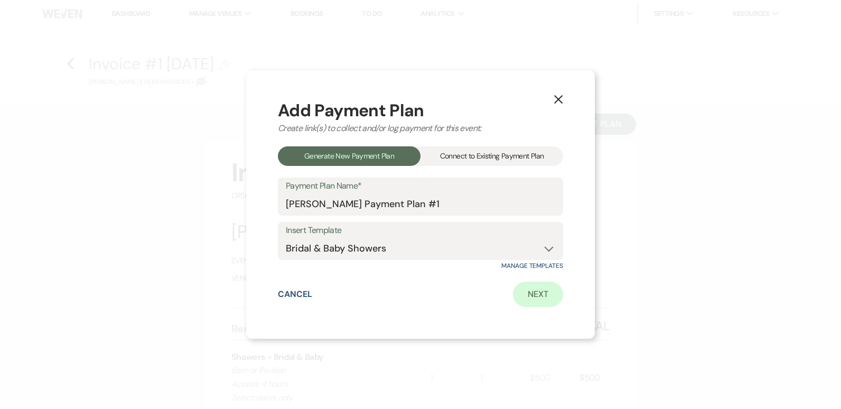
select select "weeks"
select select "complete"
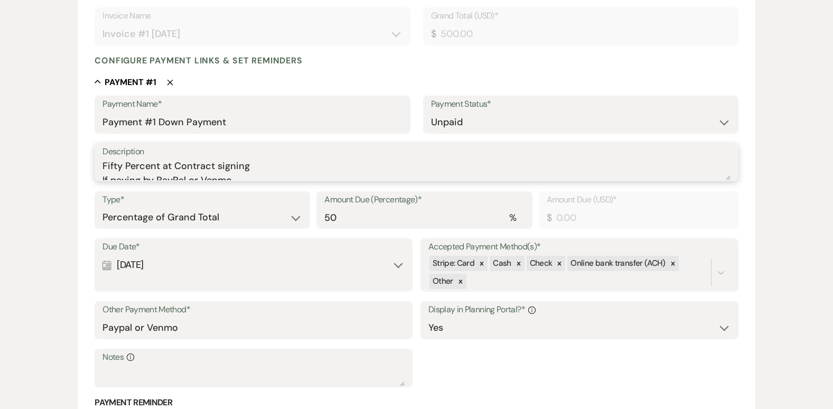
scroll to position [7, 0]
click at [239, 171] on textarea "Fifty Percent at Contract signing If paying by PayPal or Venmo" at bounding box center [417, 169] width 628 height 21
click at [371, 172] on textarea "Fifty Percent at Contract signing If paying by PayPal" at bounding box center [417, 169] width 628 height 21
click at [210, 174] on textarea "Fifty Percent at Contract signing If paying by PayPal" at bounding box center [417, 169] width 628 height 21
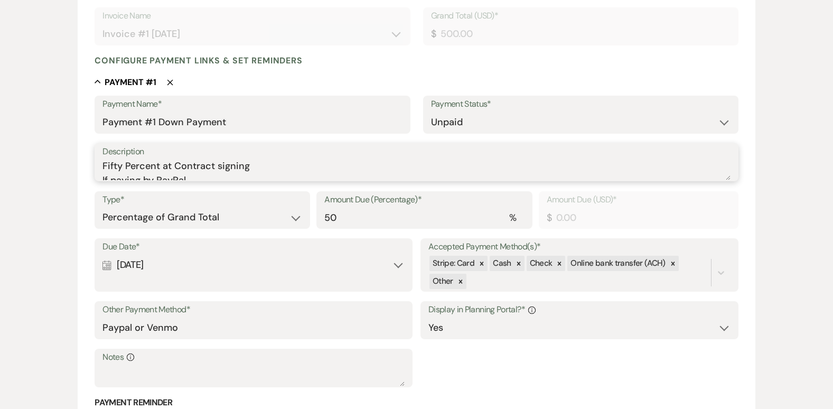
click at [193, 179] on textarea "Fifty Percent at Contract signing If paying by PayPal" at bounding box center [417, 169] width 628 height 21
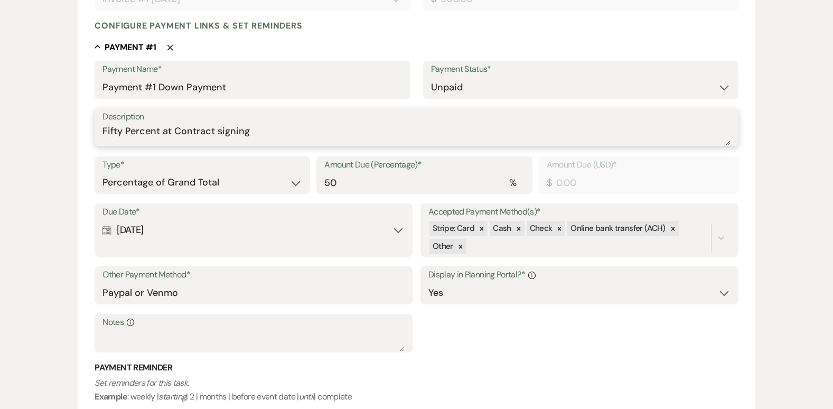
scroll to position [282, 0]
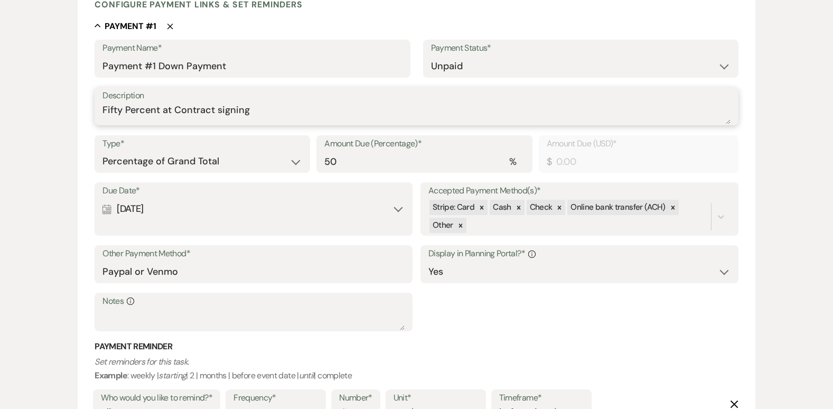
type textarea "Fifty Percent at Contract signing"
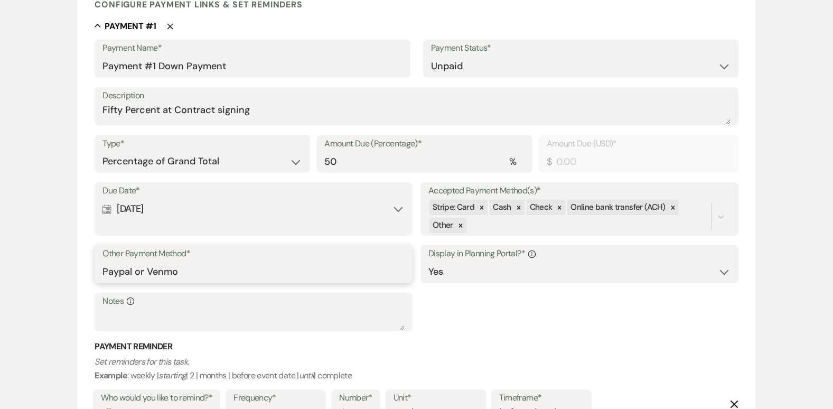
click at [184, 274] on input "Paypal or Venmo" at bounding box center [254, 272] width 302 height 21
type input "PayPal"
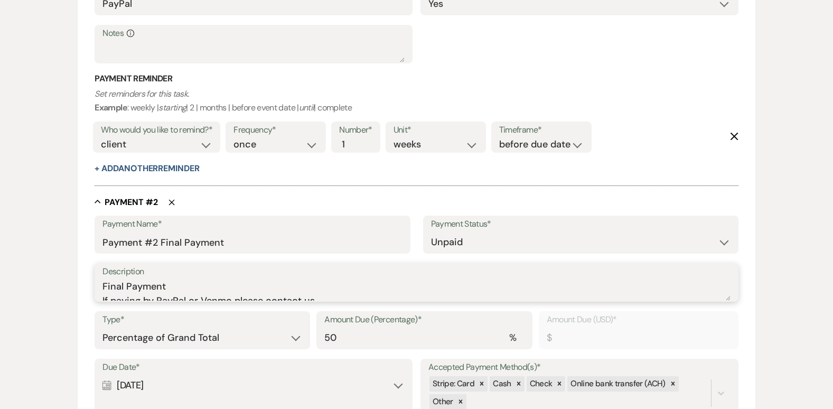
scroll to position [7, 0]
click at [229, 295] on textarea "Final Payment If paying by PayPal or Venmo please contact us." at bounding box center [417, 290] width 628 height 21
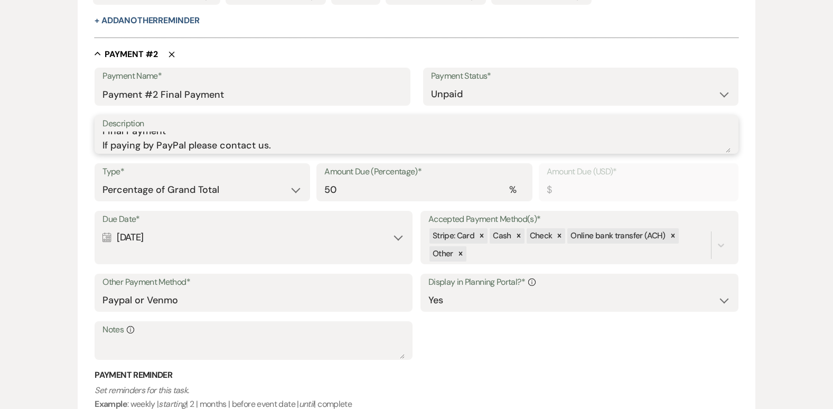
scroll to position [712, 0]
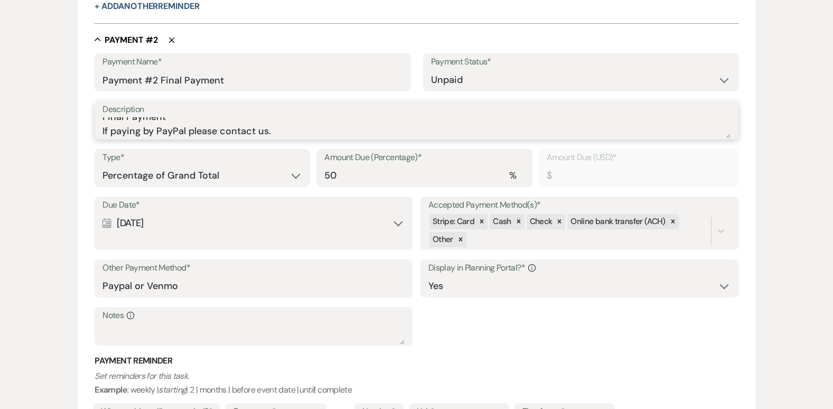
type textarea "Final Payment If paying by PayPal please contact us."
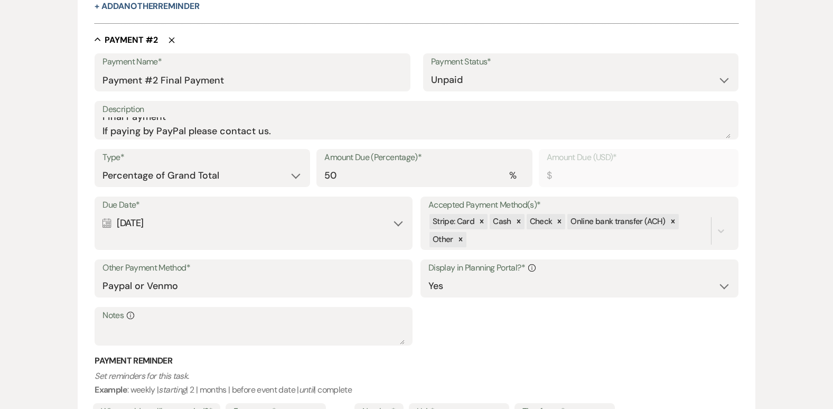
click at [398, 222] on div "Calendar [DATE] Expand" at bounding box center [254, 223] width 302 height 21
select select "day"
select select "beforeEventDate"
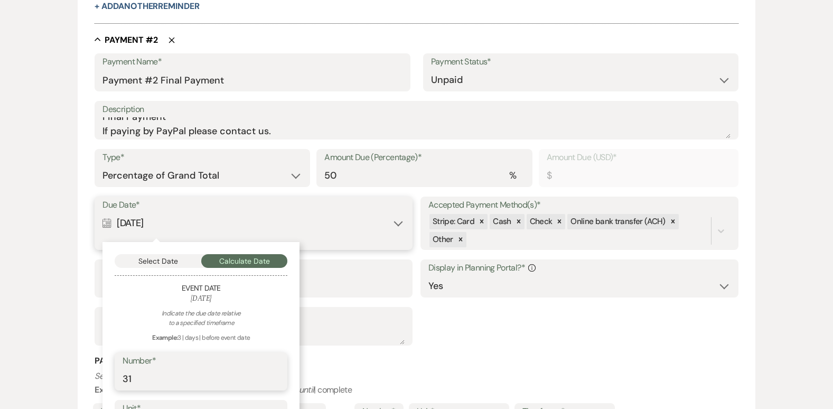
click at [277, 376] on input "31" at bounding box center [201, 379] width 157 height 21
type input "3"
type input "60"
click at [292, 389] on div "Select Date Calculate Date Event Date [DATE] Indicate the due date relative to …" at bounding box center [201, 385] width 197 height 286
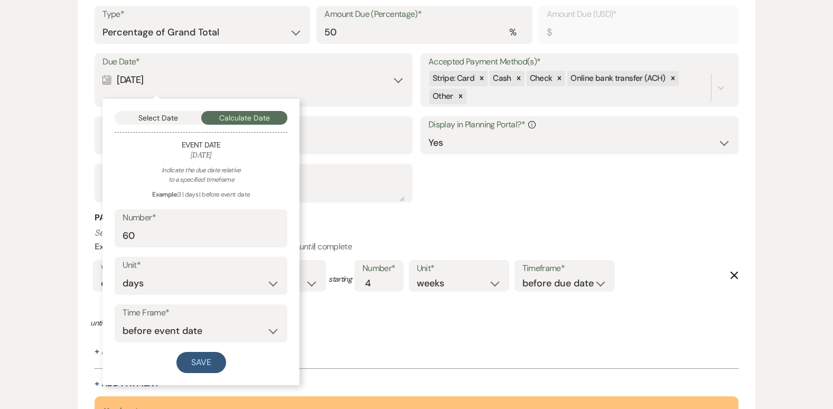
scroll to position [902, 0]
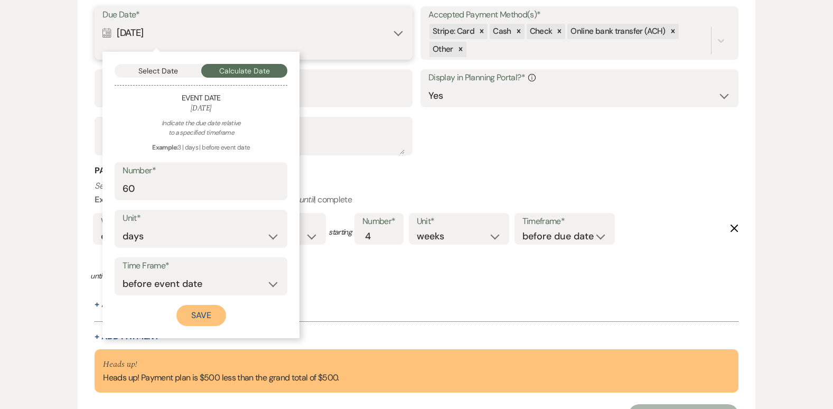
click at [203, 315] on button "Save" at bounding box center [201, 315] width 50 height 21
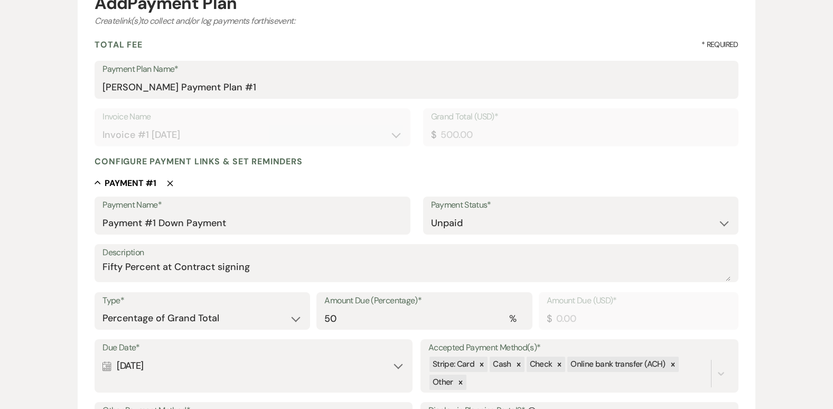
scroll to position [134, 0]
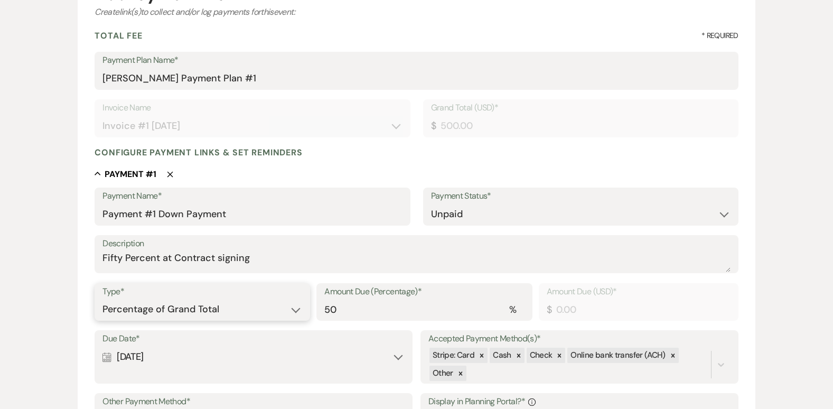
click at [297, 305] on select "Dollar Amount Percentage of Grand Total" at bounding box center [203, 309] width 200 height 21
click at [103, 299] on select "Dollar Amount Percentage of Grand Total" at bounding box center [203, 309] width 200 height 21
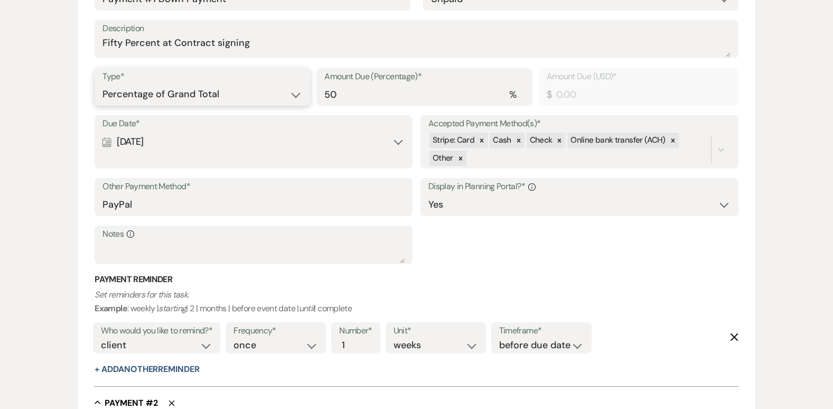
click at [294, 95] on select "Dollar Amount Percentage of Grand Total" at bounding box center [203, 94] width 200 height 21
select select "flat"
click at [103, 84] on select "Dollar Amount Percentage of Grand Total" at bounding box center [203, 94] width 200 height 21
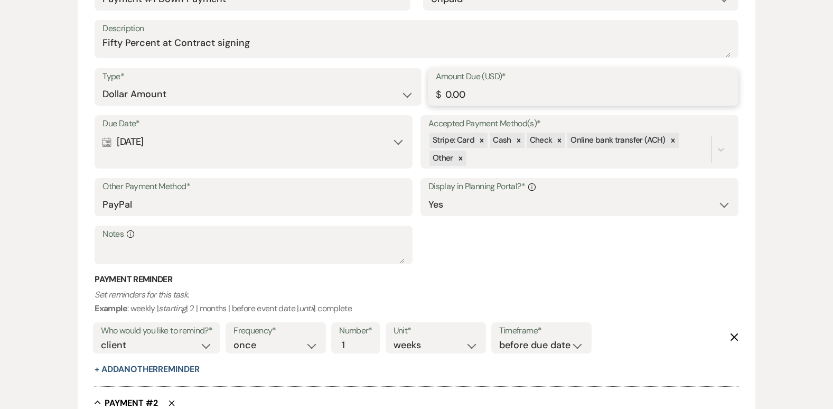
click at [473, 95] on input "0.00" at bounding box center [583, 94] width 295 height 21
type input "0"
type input "250.00"
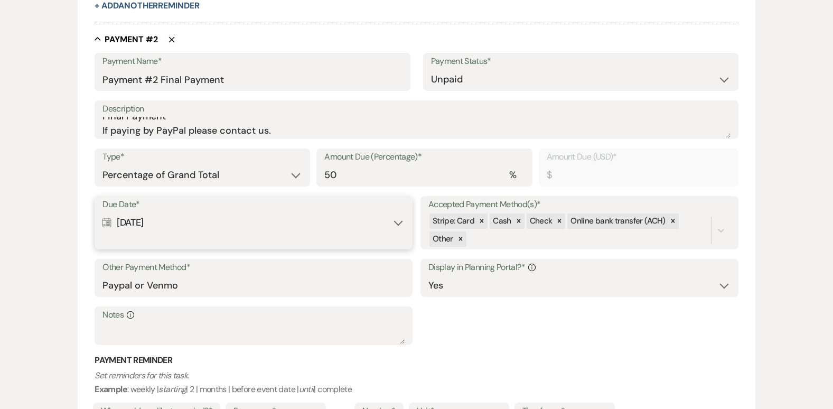
scroll to position [715, 0]
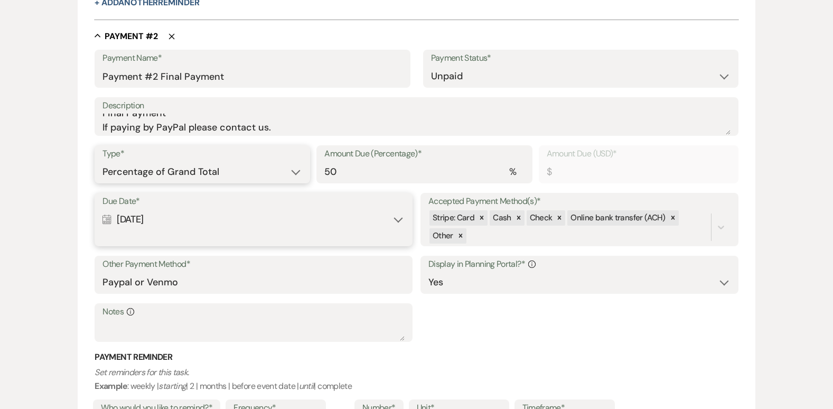
click at [295, 174] on select "Dollar Amount Percentage of Grand Total" at bounding box center [203, 172] width 200 height 21
select select "flat"
click at [103, 162] on select "Dollar Amount Percentage of Grand Total" at bounding box center [203, 172] width 200 height 21
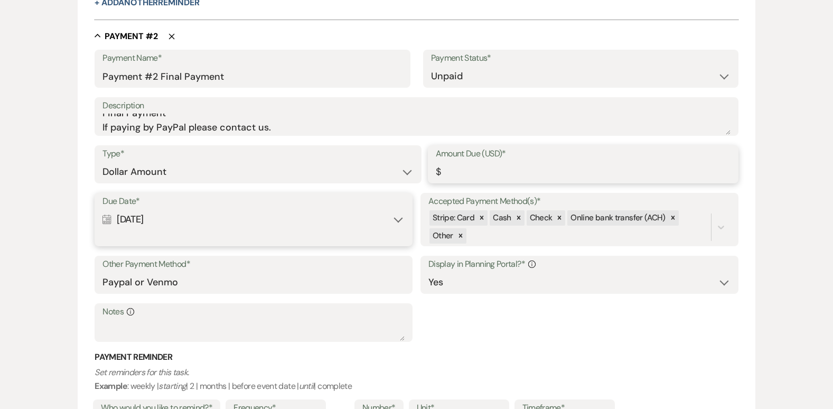
click at [460, 166] on input "Amount Due (USD)*" at bounding box center [583, 172] width 295 height 21
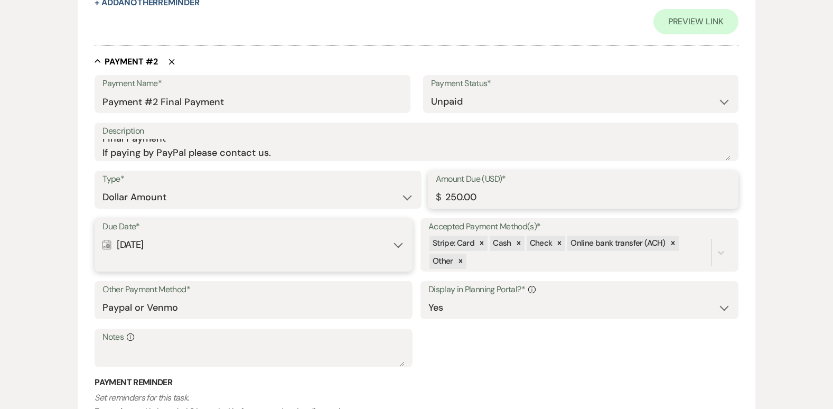
type input "250.00"
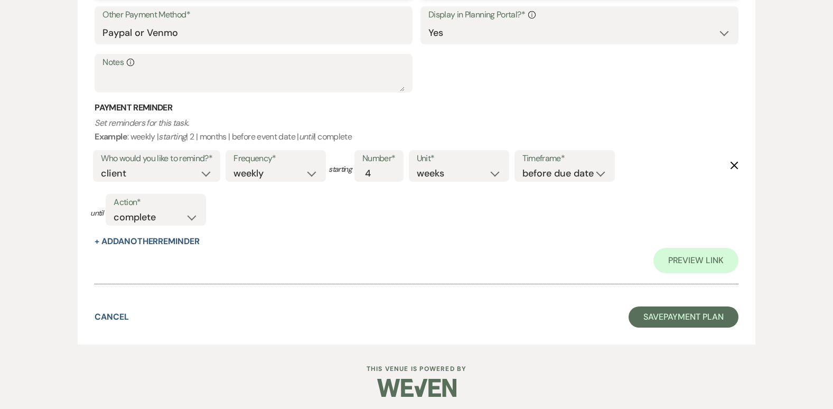
scroll to position [994, 0]
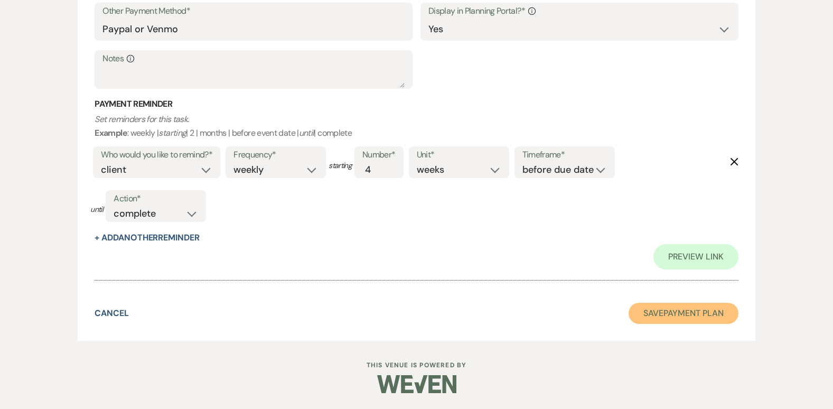
click at [696, 316] on button "Save Payment Plan" at bounding box center [684, 313] width 110 height 21
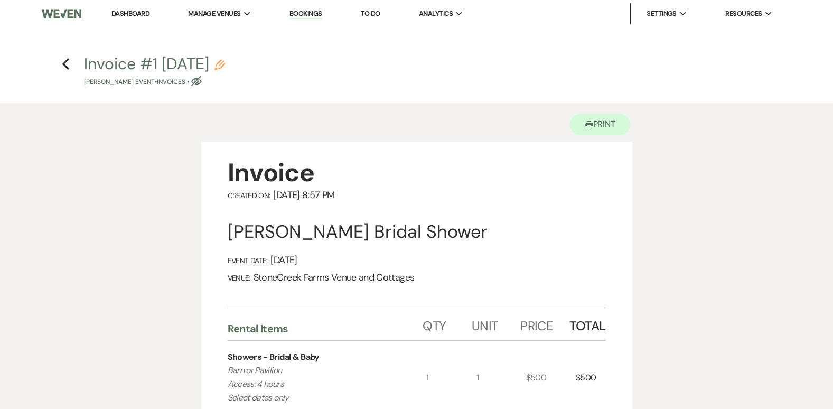
click at [70, 66] on h4 "Previous Invoice #1 [DATE] Pencil [PERSON_NAME] Event • Invoices • Eye Blocked" at bounding box center [416, 70] width 761 height 34
click at [65, 62] on use "button" at bounding box center [65, 64] width 7 height 12
select select "12"
select select "5"
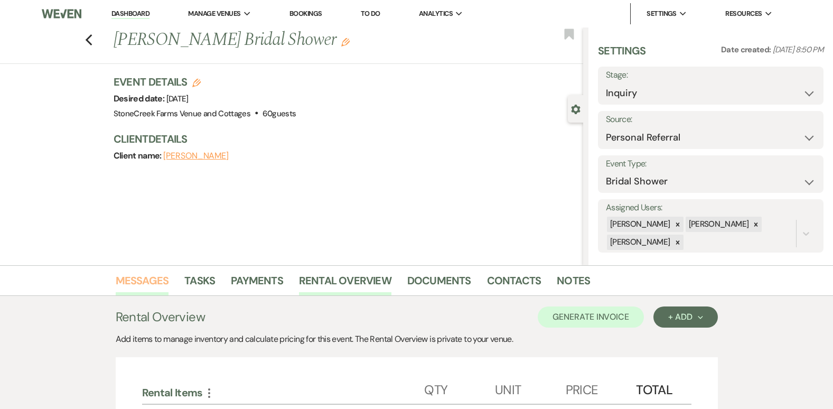
click at [147, 277] on link "Messages" at bounding box center [142, 283] width 53 height 23
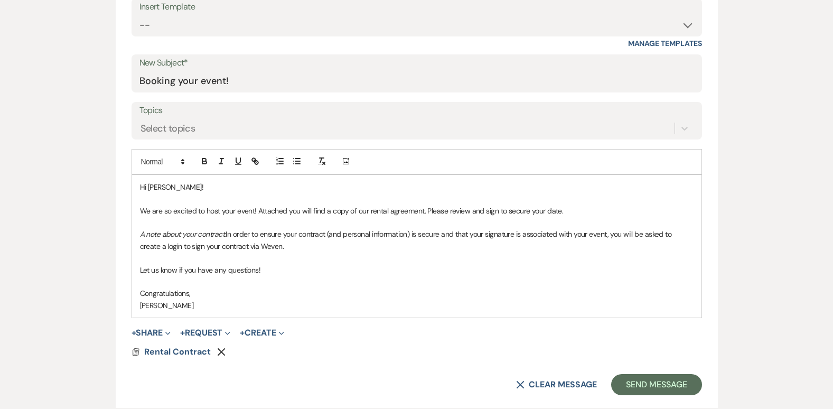
scroll to position [557, 0]
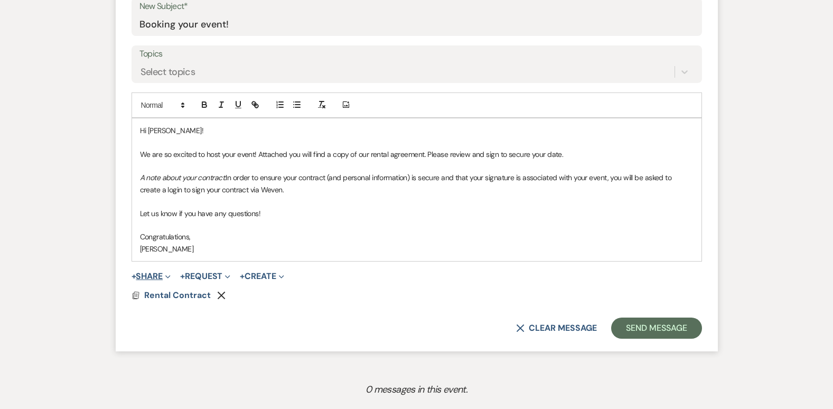
click at [143, 276] on button "+ Share Expand" at bounding box center [152, 276] width 40 height 8
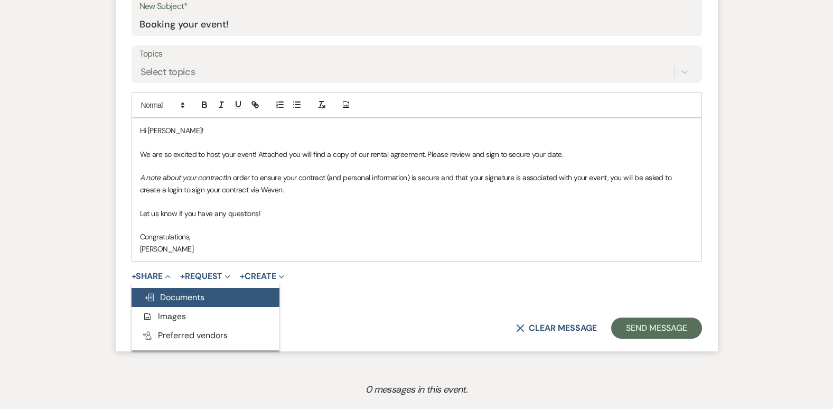
click at [189, 296] on span "Doc Upload Documents" at bounding box center [174, 297] width 60 height 11
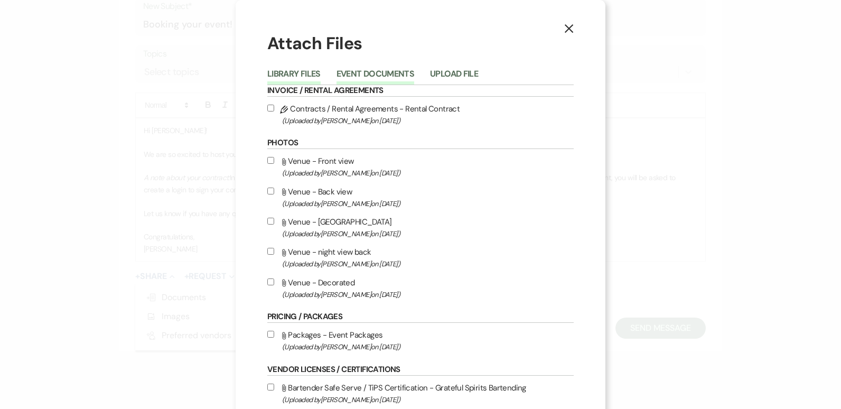
click at [349, 77] on button "Event Documents" at bounding box center [376, 77] width 78 height 15
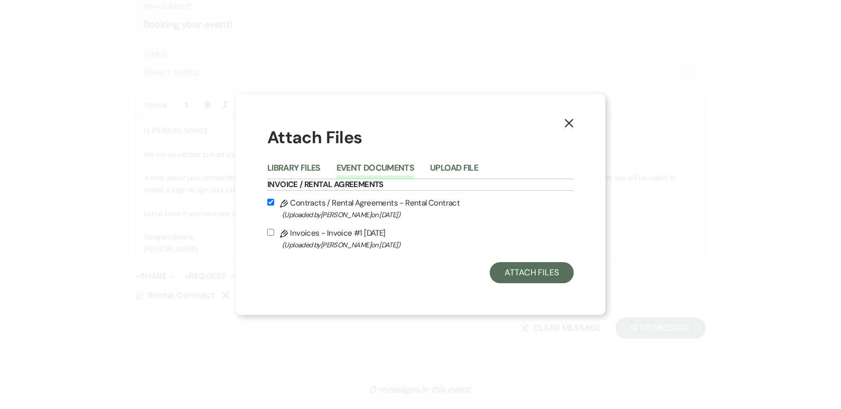
click at [272, 229] on input "Pencil Invoices - Invoice #1 [DATE] (Uploaded by [PERSON_NAME] on [DATE] )" at bounding box center [270, 232] width 7 height 7
checkbox input "true"
click at [521, 269] on button "Attach Files" at bounding box center [532, 272] width 84 height 21
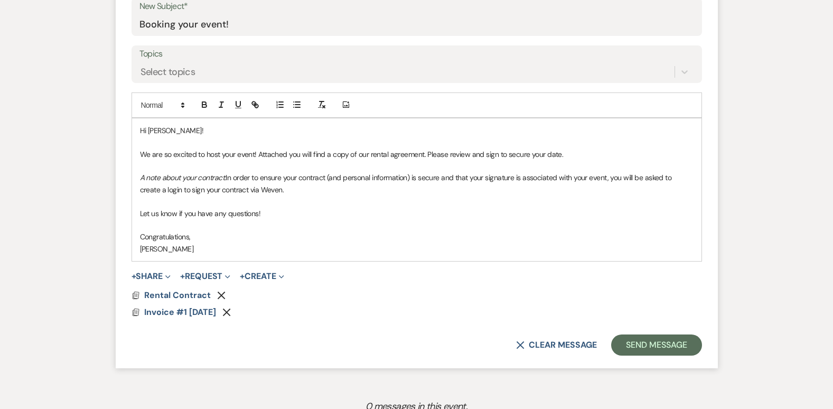
click at [301, 188] on p "A note about your contract: In order to ensure your contract (and personal info…" at bounding box center [417, 184] width 554 height 24
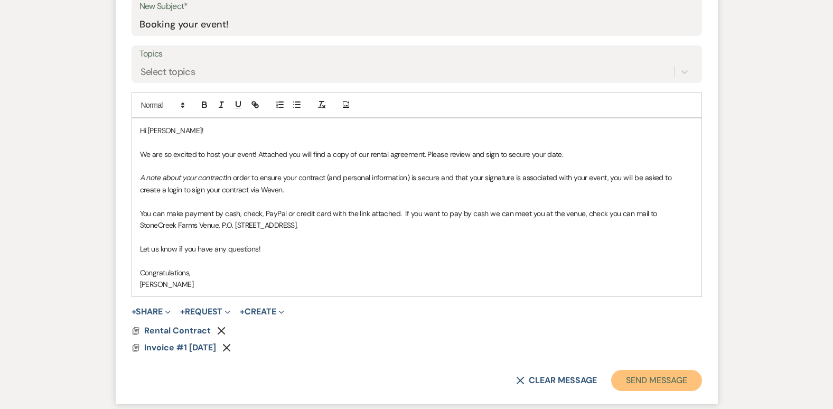
click at [669, 376] on button "Send Message" at bounding box center [656, 380] width 90 height 21
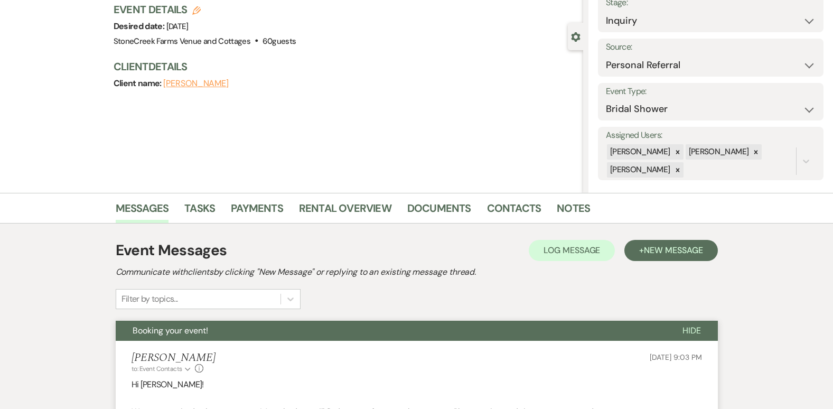
scroll to position [2, 0]
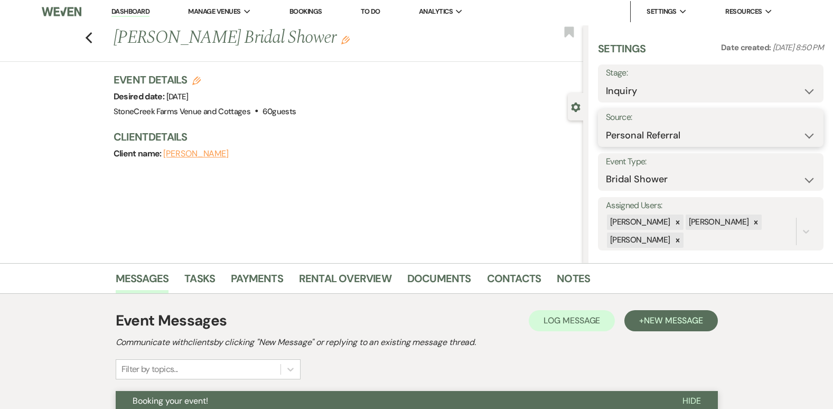
click at [797, 131] on select "Weven Venue Website Instagram Facebook Pinterest Google The Knot Wedding Wire H…" at bounding box center [711, 135] width 210 height 21
click at [802, 89] on select "Inquiry Follow Up Tour Requested Tour Confirmed Toured Proposal Sent Booked Lost" at bounding box center [711, 91] width 210 height 21
select select "6"
click at [606, 81] on select "Inquiry Follow Up Tour Requested Tour Confirmed Toured Proposal Sent Booked Lost" at bounding box center [711, 91] width 210 height 21
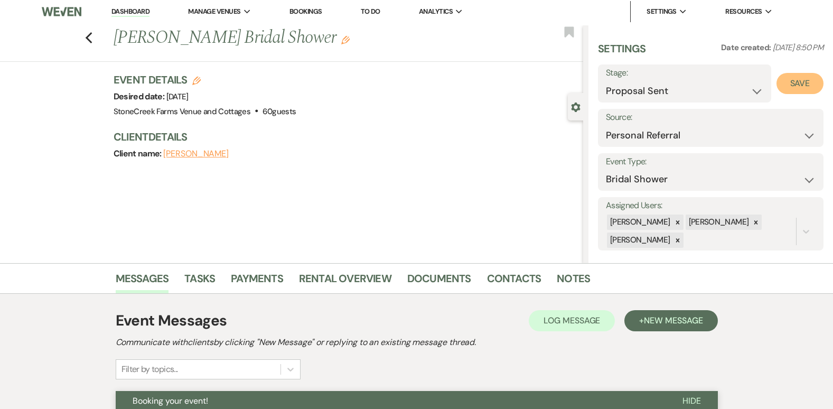
click at [794, 84] on button "Save" at bounding box center [800, 83] width 47 height 21
click at [93, 39] on icon "Previous" at bounding box center [89, 38] width 8 height 13
select select "6"
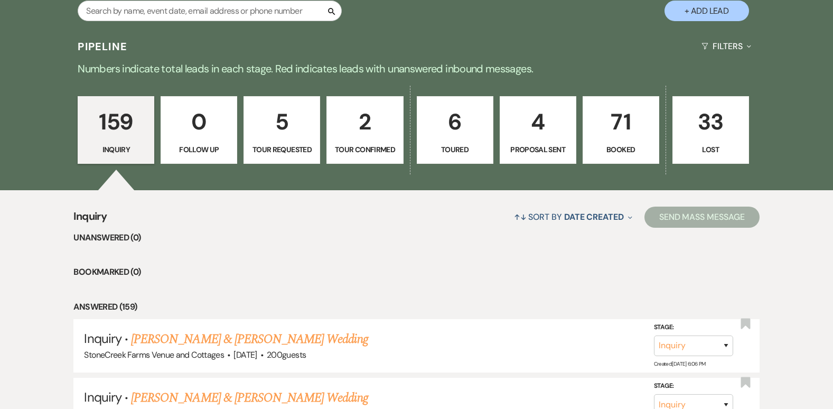
scroll to position [655, 0]
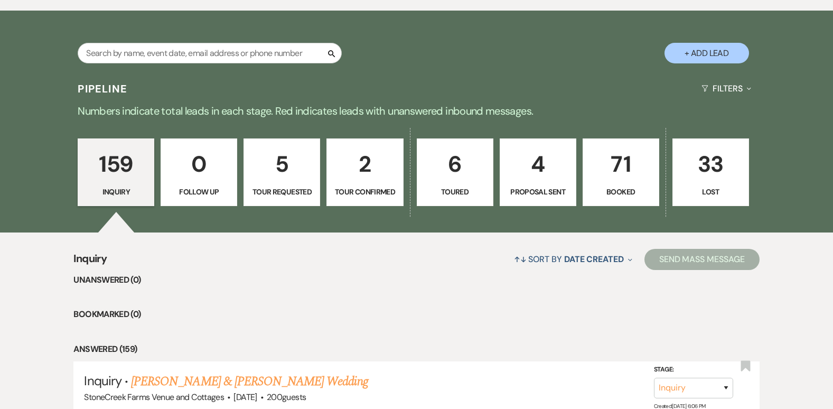
click at [539, 164] on p "4" at bounding box center [538, 163] width 63 height 35
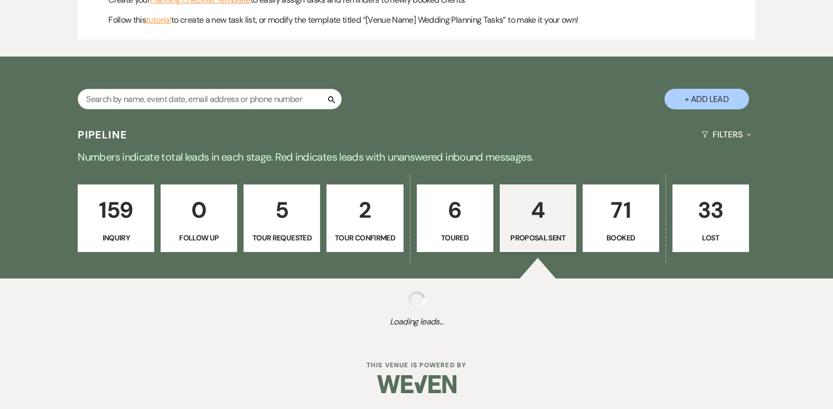
select select "6"
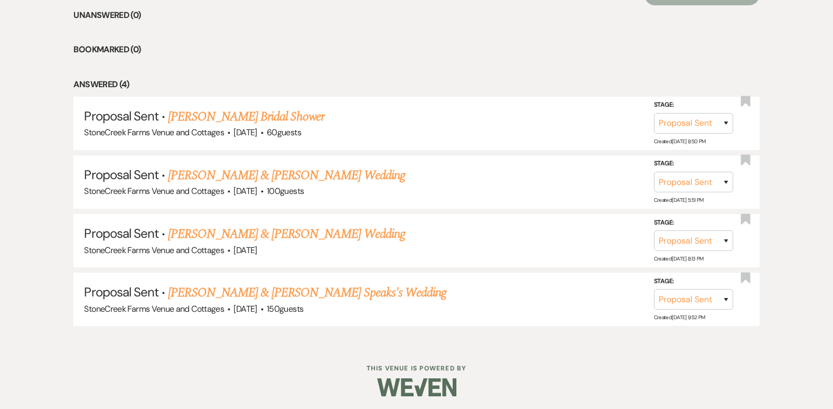
scroll to position [923, 0]
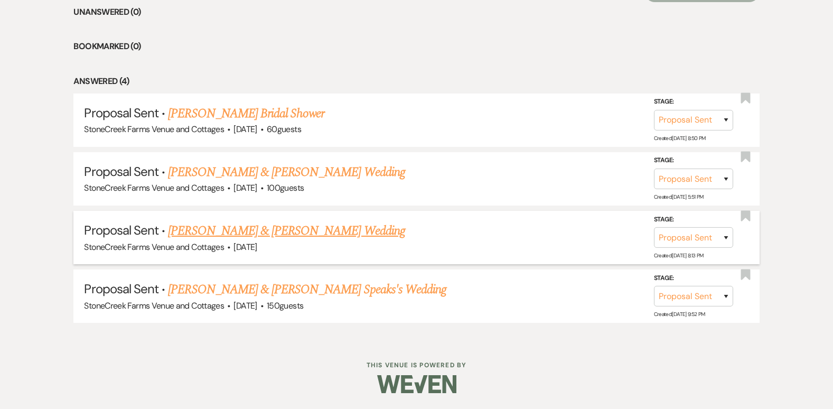
click at [370, 227] on link "[PERSON_NAME] & [PERSON_NAME] Wedding" at bounding box center [286, 230] width 237 height 19
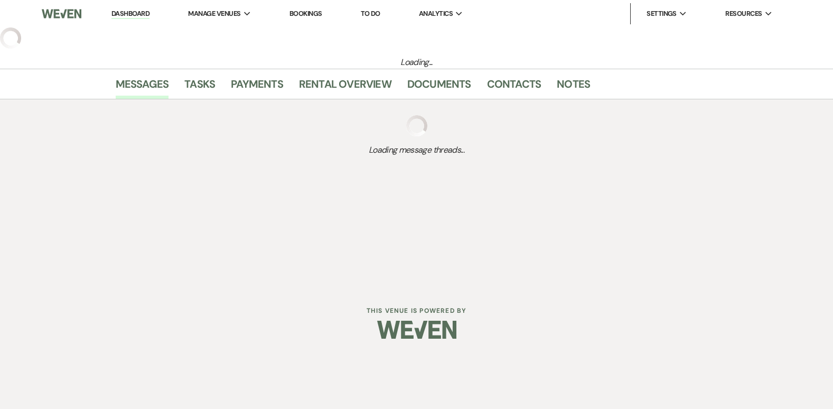
select select "6"
select select "5"
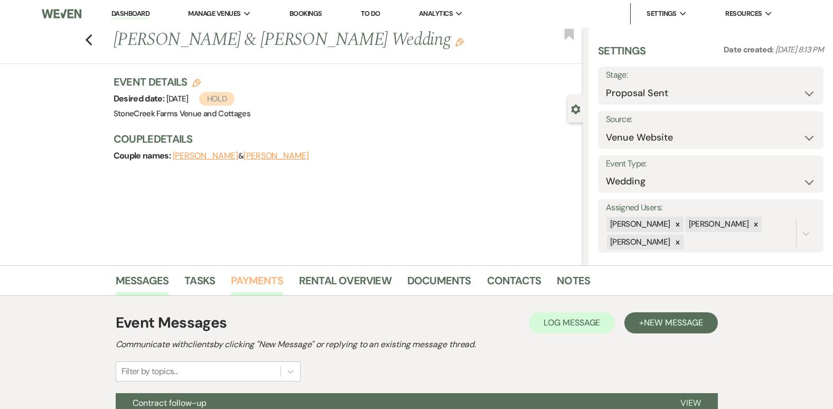
click at [247, 276] on link "Payments" at bounding box center [257, 283] width 52 height 23
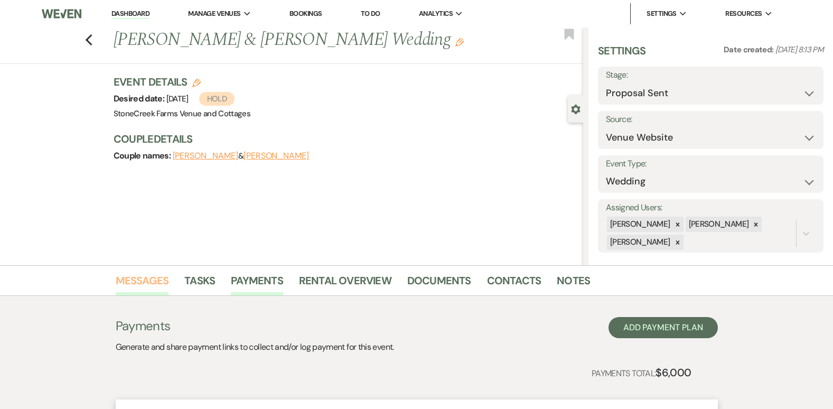
click at [131, 277] on link "Messages" at bounding box center [142, 283] width 53 height 23
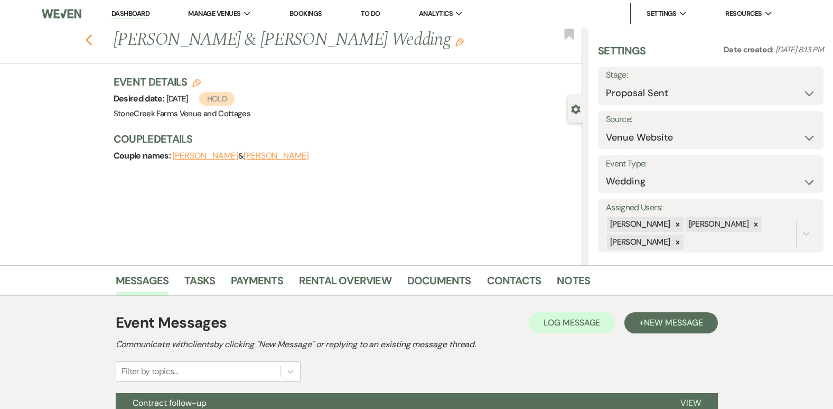
click at [92, 36] on icon "Previous" at bounding box center [89, 40] width 8 height 13
select select "6"
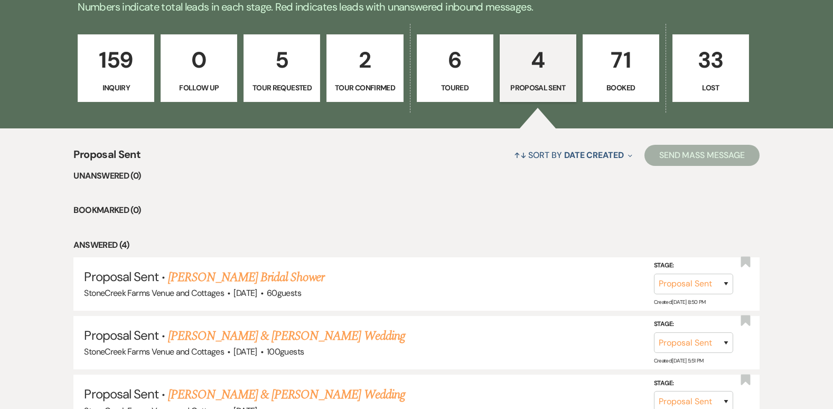
scroll to position [823, 0]
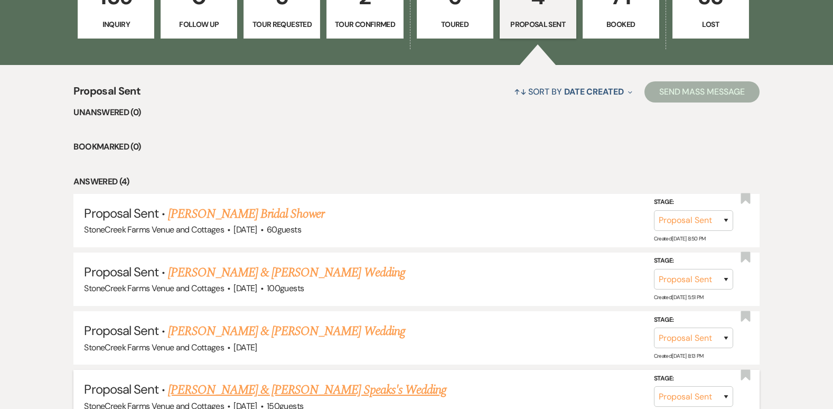
click at [322, 387] on link "[PERSON_NAME] & [PERSON_NAME] Speaks's Wedding" at bounding box center [307, 389] width 278 height 19
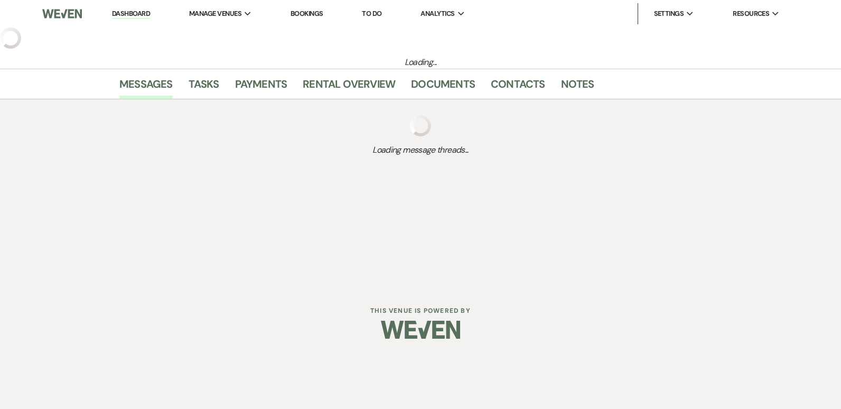
select select "6"
select select "5"
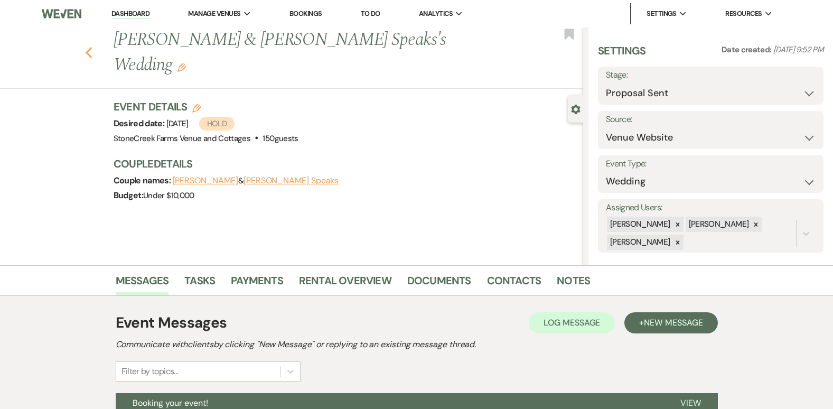
click at [93, 46] on icon "Previous" at bounding box center [89, 52] width 8 height 13
select select "6"
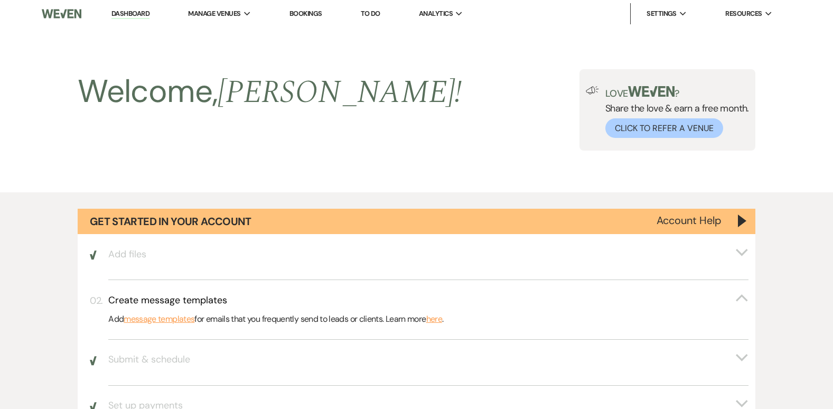
scroll to position [823, 0]
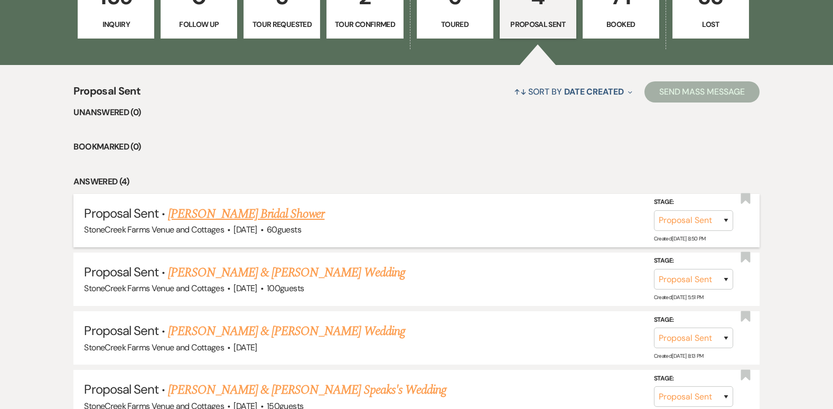
click at [263, 211] on link "[PERSON_NAME] Bridal Shower" at bounding box center [246, 213] width 156 height 19
select select "6"
select select "12"
select select "5"
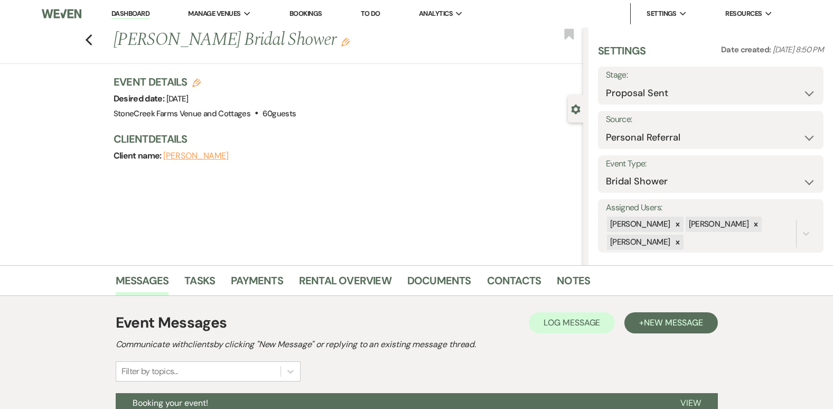
click at [200, 82] on icon "Edit" at bounding box center [196, 83] width 8 height 8
select select "796"
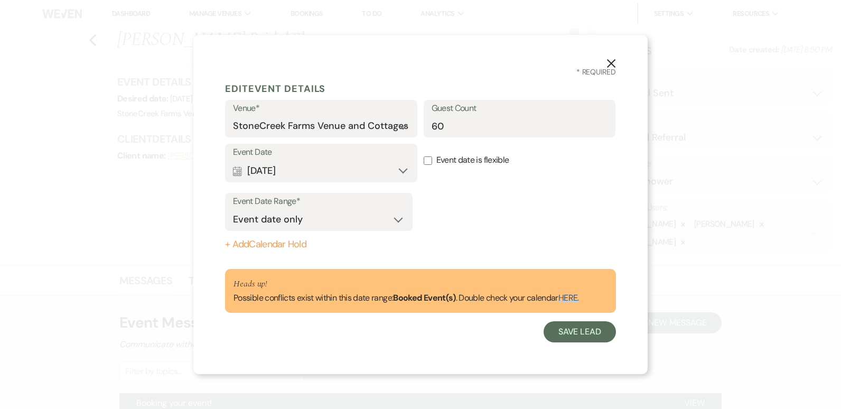
click at [278, 239] on button "+ Add Calendar Hold" at bounding box center [319, 244] width 188 height 11
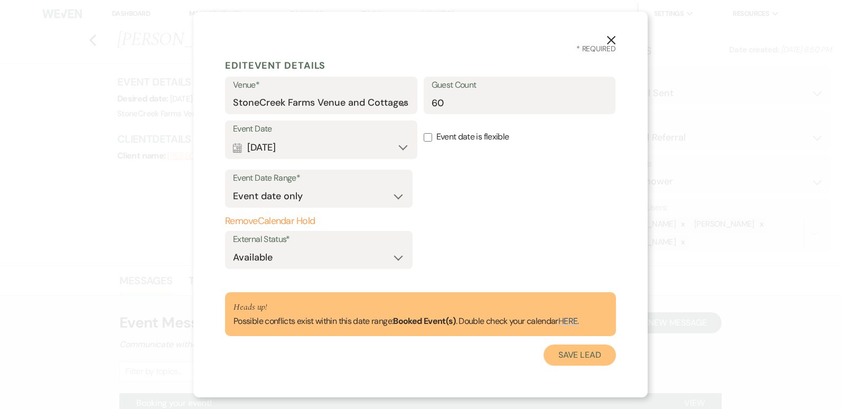
click at [580, 353] on button "Save Lead" at bounding box center [580, 354] width 72 height 21
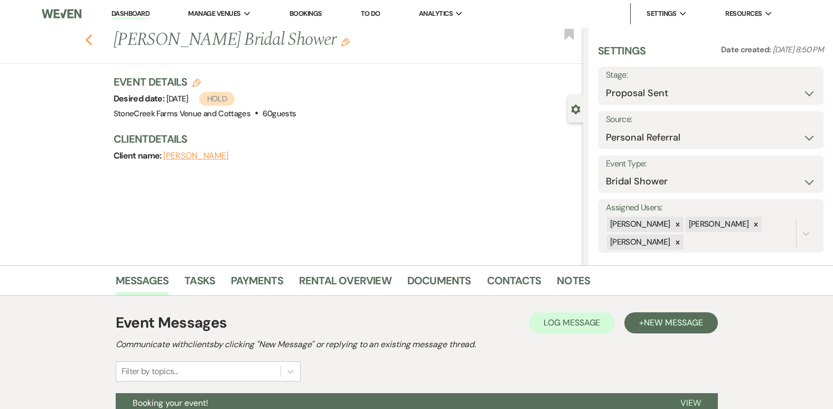
click at [89, 36] on icon "Previous" at bounding box center [89, 40] width 8 height 13
select select "6"
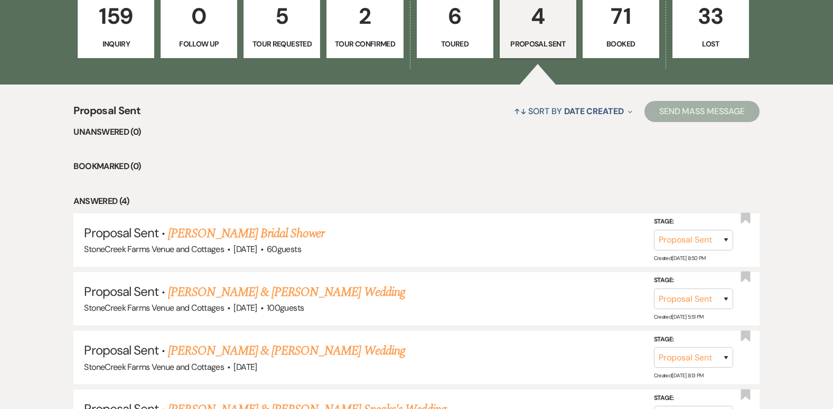
scroll to position [824, 0]
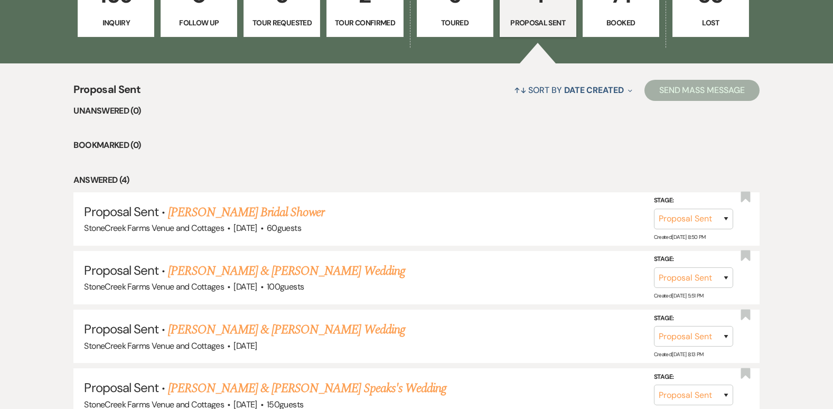
click at [621, 18] on p "Booked" at bounding box center [621, 23] width 63 height 12
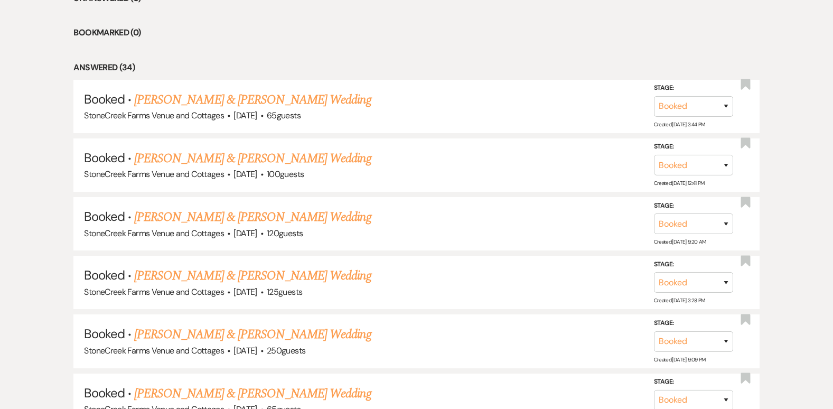
scroll to position [958, 0]
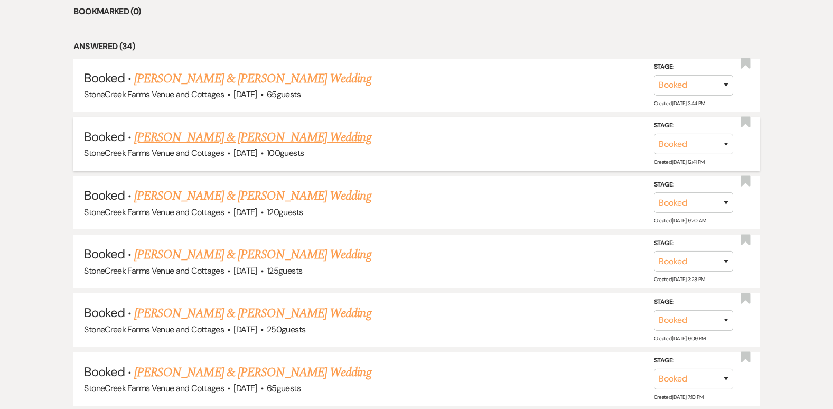
click at [251, 139] on link "[PERSON_NAME] & [PERSON_NAME] Wedding" at bounding box center [252, 137] width 237 height 19
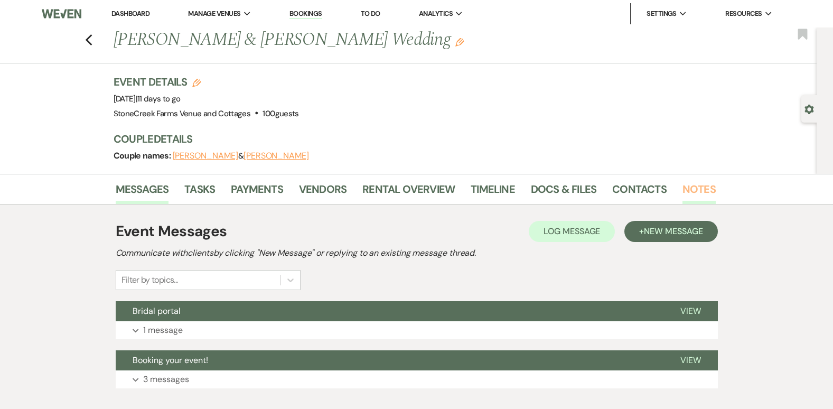
click at [693, 190] on link "Notes" at bounding box center [699, 192] width 33 height 23
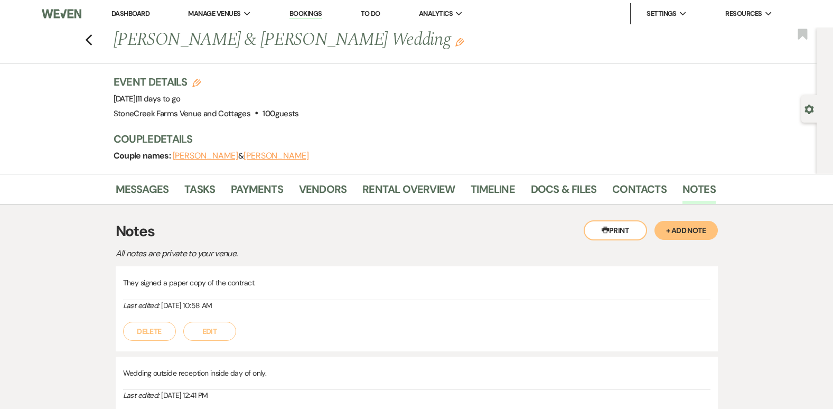
click at [688, 227] on button "+ Add Note" at bounding box center [686, 230] width 63 height 19
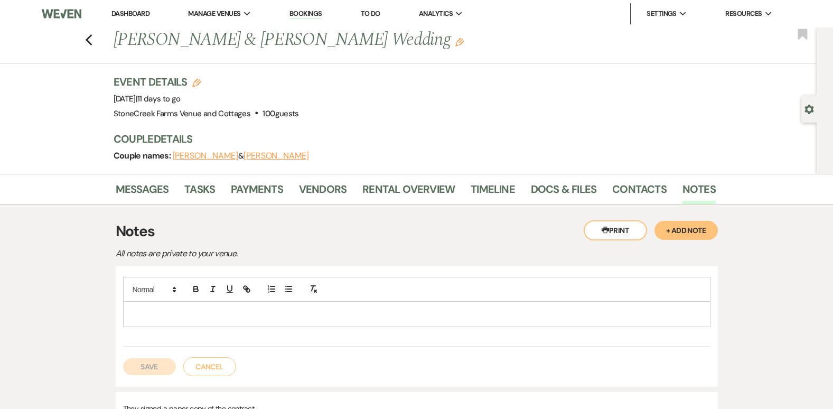
click at [688, 227] on button "+ Add Note" at bounding box center [686, 230] width 63 height 19
click at [172, 315] on p at bounding box center [417, 314] width 571 height 12
click at [172, 315] on p "I had a meeting for the [PERSON_NAME] wedding on [DATE]" at bounding box center [417, 314] width 571 height 12
click at [297, 311] on p "I had a meeting for the [PERSON_NAME] wedding on [DATE]" at bounding box center [417, 314] width 571 height 12
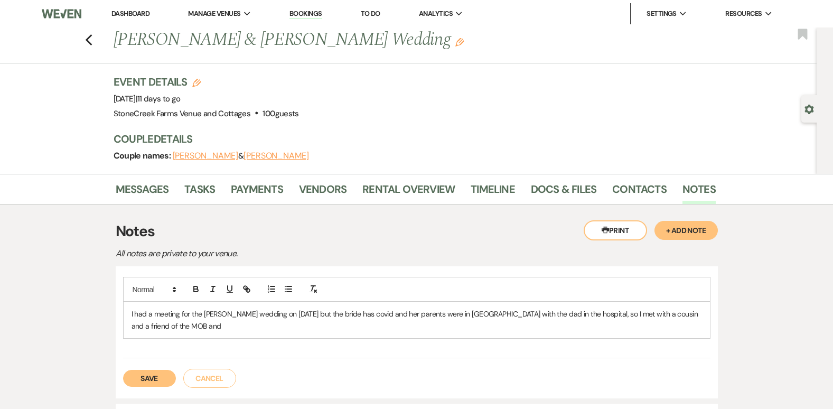
click at [156, 330] on p "I had a meeting for the [PERSON_NAME] wedding on [DATE] but the bride has covid…" at bounding box center [417, 320] width 571 height 24
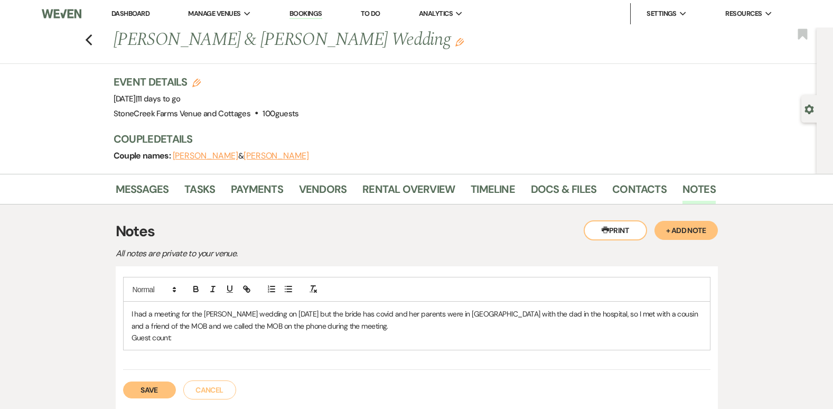
click at [182, 343] on p "Guest count:" at bounding box center [417, 338] width 571 height 12
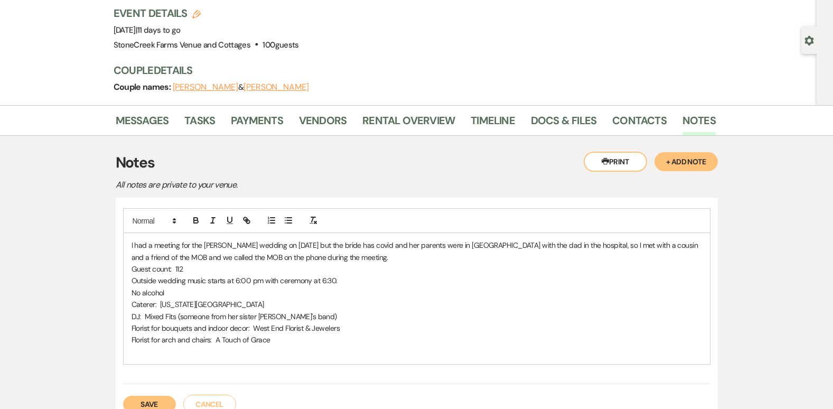
scroll to position [89, 0]
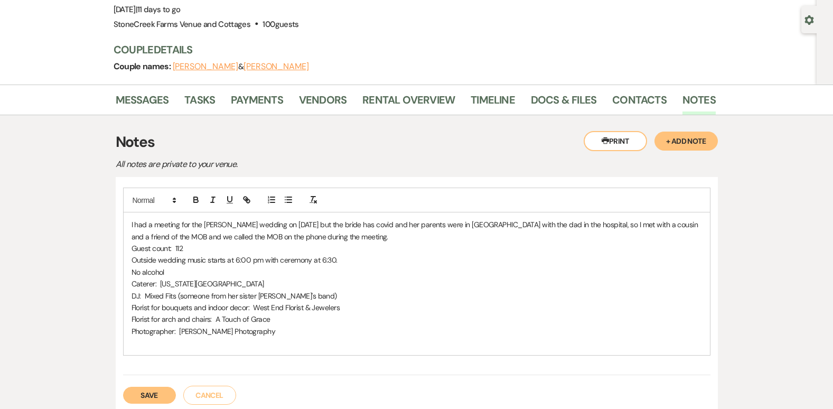
click at [162, 296] on p "DJ: Mixed Fits (someone from her sister [PERSON_NAME]'s band)" at bounding box center [417, 296] width 571 height 12
click at [275, 320] on p "Florist for arch and chairs: A Touch of Grace" at bounding box center [417, 319] width 571 height 12
click at [275, 336] on p "Photographer: [PERSON_NAME] Photography" at bounding box center [417, 331] width 571 height 12
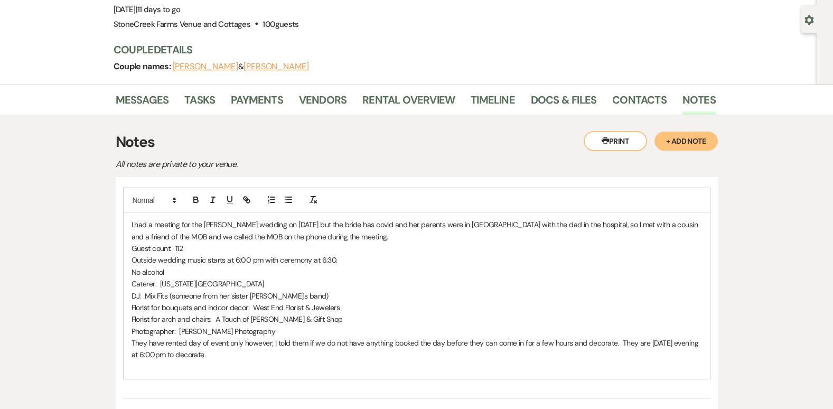
click at [243, 363] on p at bounding box center [417, 367] width 571 height 12
click at [247, 349] on p "They have rented day of event only however; I told them if we do not have anyth…" at bounding box center [417, 349] width 571 height 24
click at [239, 356] on p "They have rented day of event only; however, I told them if we do not have anyt…" at bounding box center [417, 349] width 571 height 24
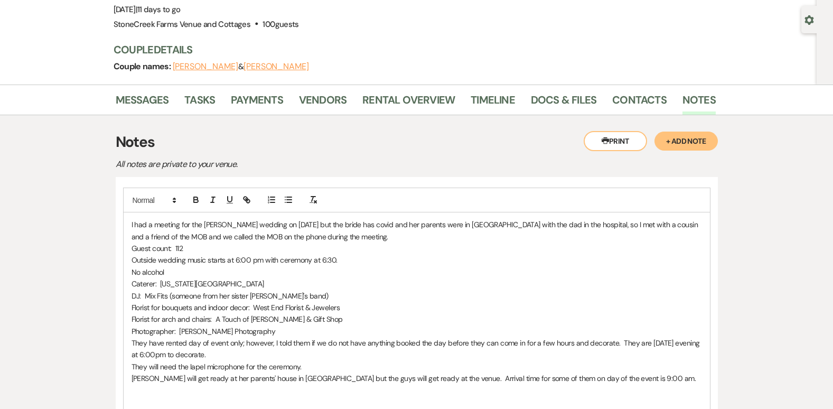
click at [630, 377] on p "[PERSON_NAME] will get ready at her parents' house in [GEOGRAPHIC_DATA] but the…" at bounding box center [417, 378] width 571 height 12
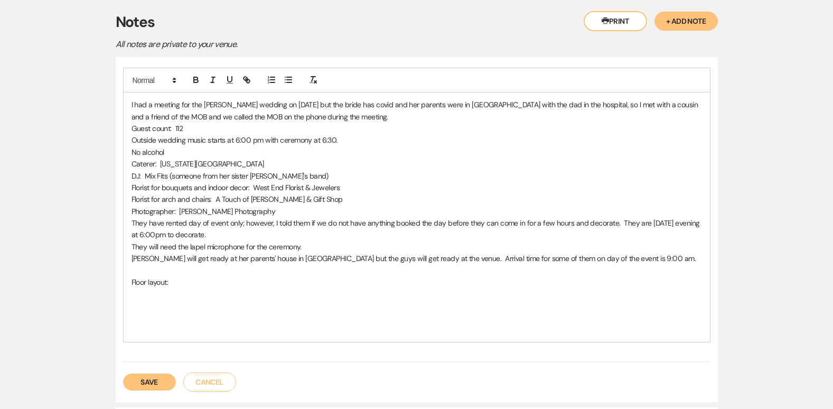
scroll to position [244, 0]
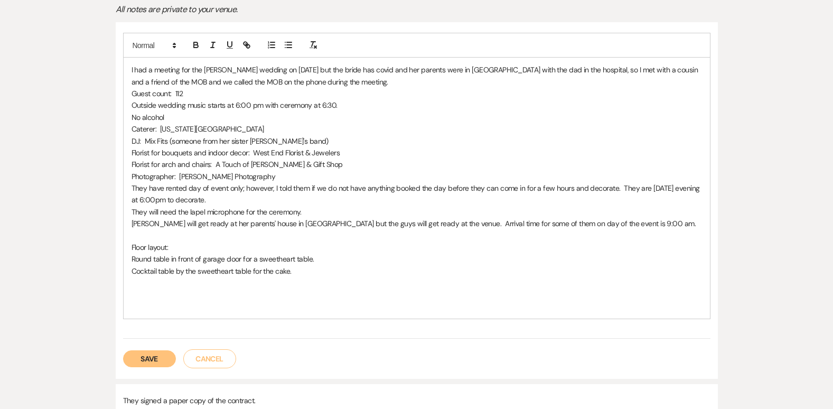
click at [291, 173] on p "Photographer: [PERSON_NAME] Photography" at bounding box center [417, 177] width 571 height 12
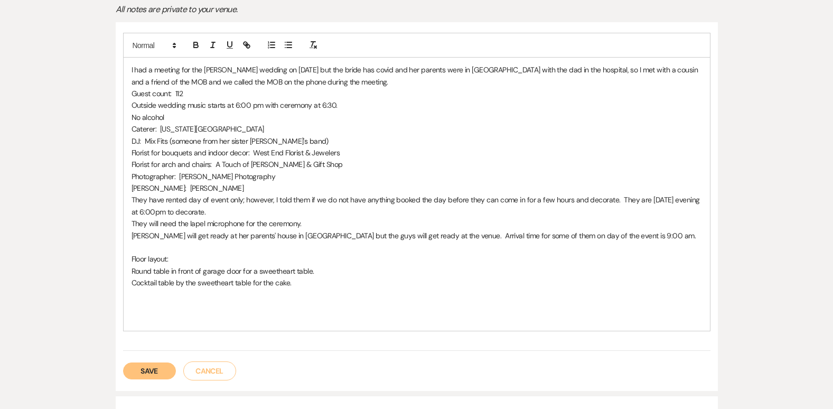
click at [315, 285] on p "Cocktail table by the sweetheart table for the cake." at bounding box center [417, 283] width 571 height 12
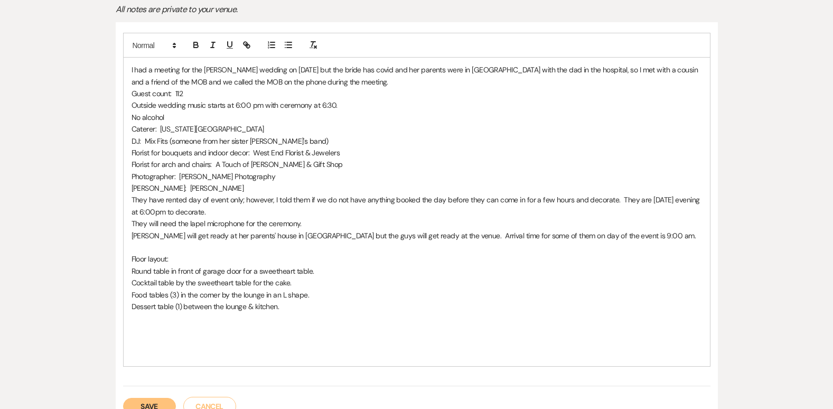
click at [301, 283] on p "Cocktail table by the sweetheart table for the cake." at bounding box center [417, 283] width 571 height 12
click at [285, 323] on p "Dessert table (1) between the lounge & kitchen." at bounding box center [417, 318] width 571 height 12
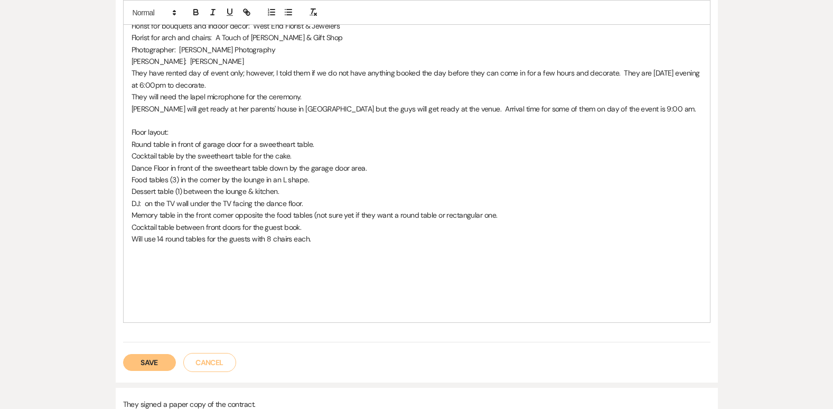
scroll to position [420, 0]
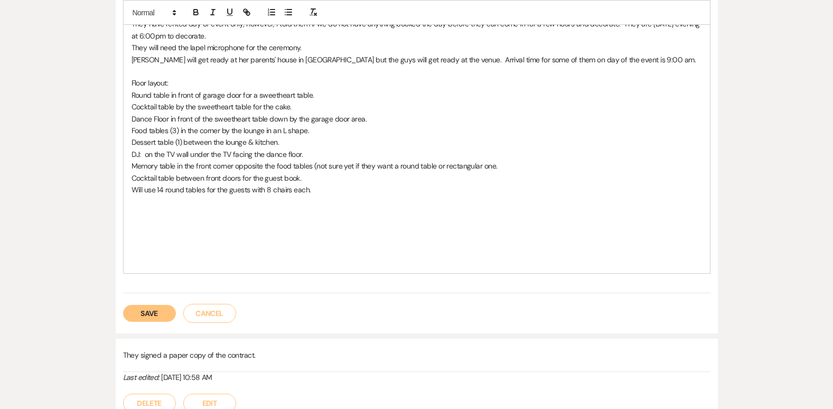
click at [150, 315] on button "Save" at bounding box center [149, 313] width 53 height 17
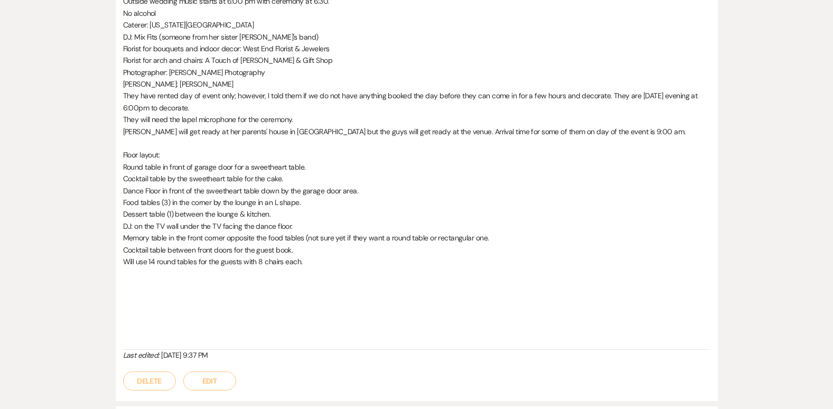
scroll to position [0, 0]
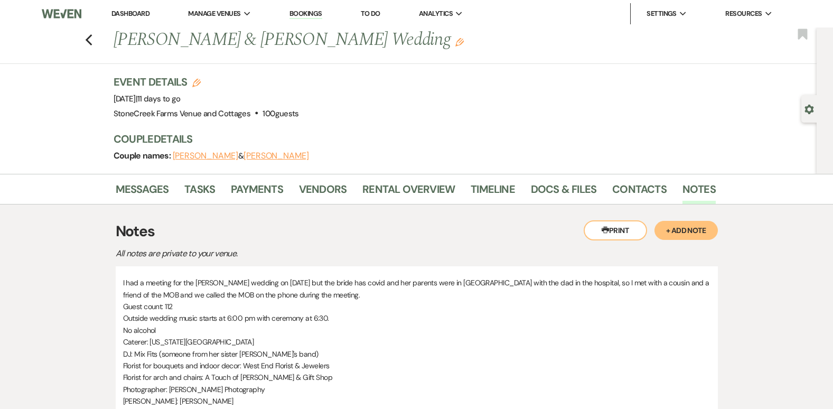
click at [700, 223] on button "+ Add Note" at bounding box center [686, 230] width 63 height 19
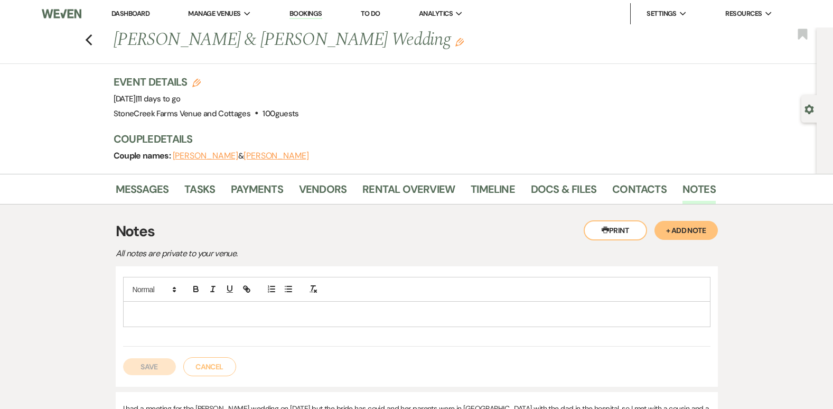
click at [164, 318] on p at bounding box center [417, 314] width 571 height 12
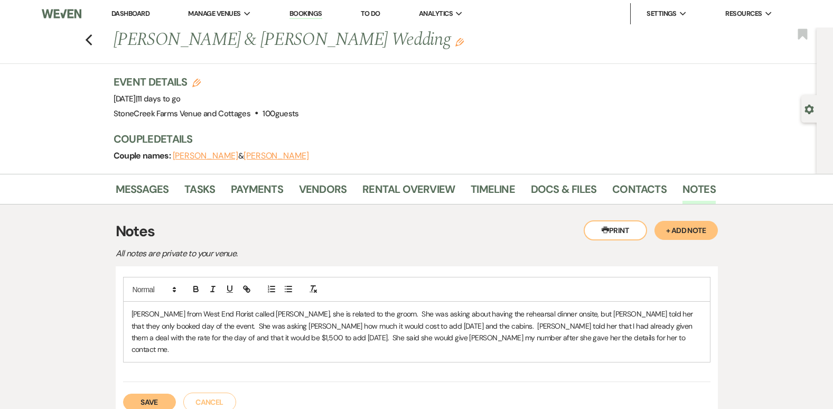
click at [508, 336] on p "[PERSON_NAME] from West End Florist called [PERSON_NAME], she is related to the…" at bounding box center [417, 332] width 571 height 48
click at [141, 405] on button "Save" at bounding box center [149, 413] width 53 height 17
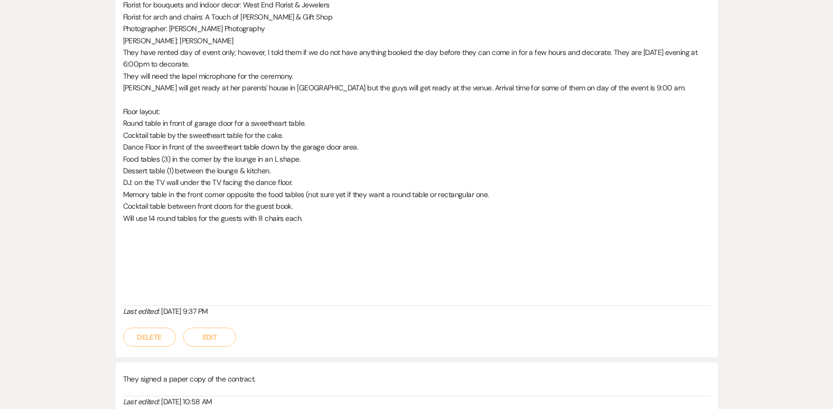
scroll to position [507, 0]
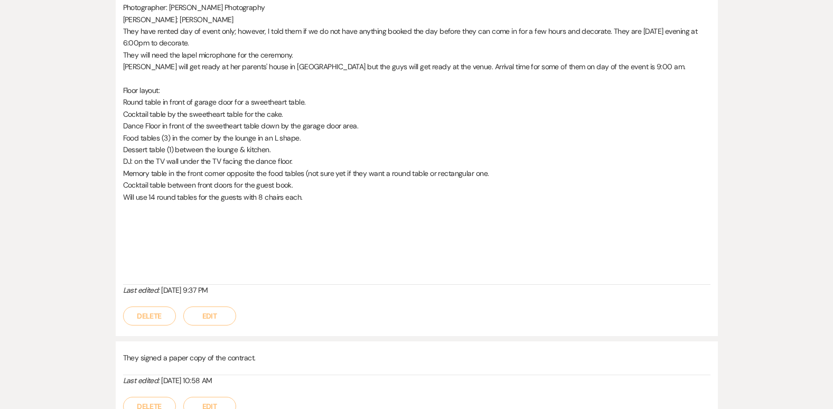
click at [208, 317] on button "Edit" at bounding box center [209, 315] width 53 height 19
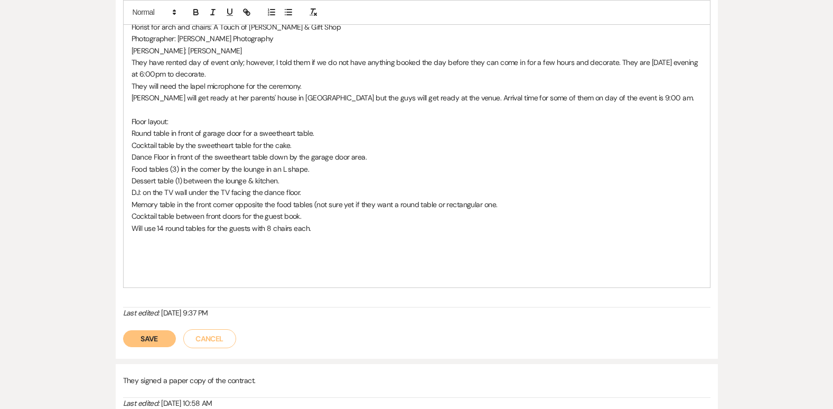
click at [336, 232] on p "Will use 14 round tables for the guests with 8 chairs each." at bounding box center [417, 228] width 571 height 12
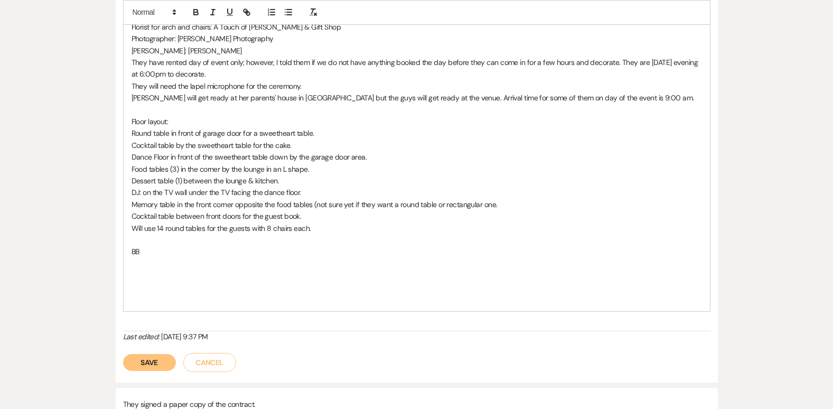
click at [153, 366] on button "Save" at bounding box center [149, 362] width 53 height 17
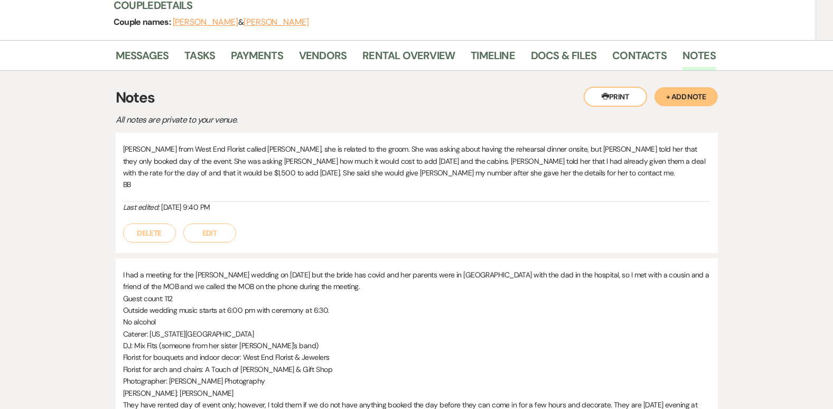
scroll to position [119, 0]
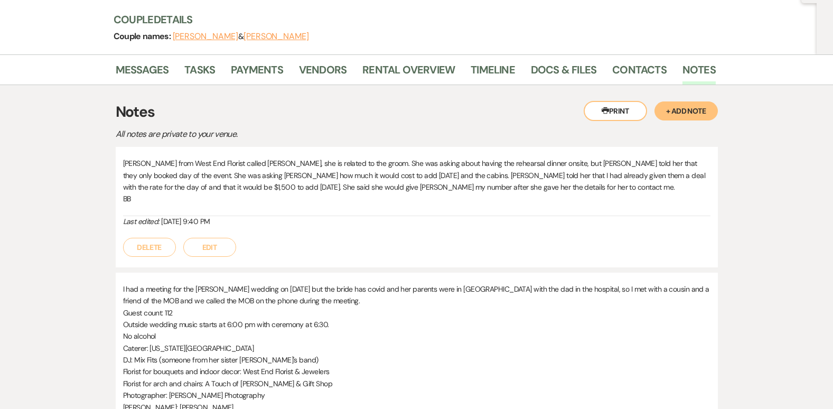
click at [213, 244] on button "Edit" at bounding box center [209, 247] width 53 height 19
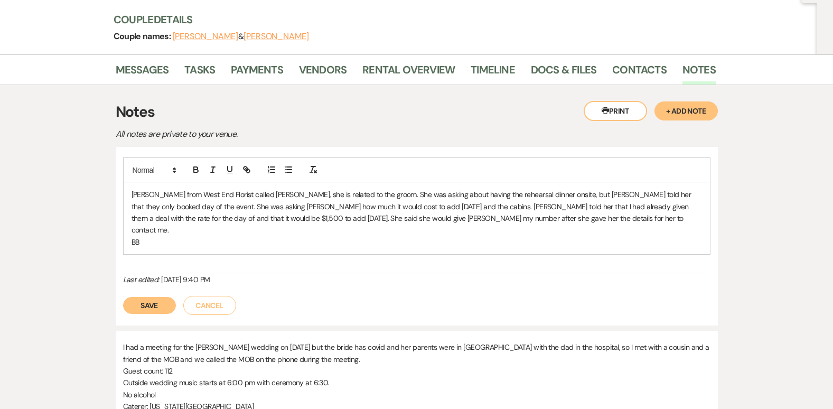
click at [527, 222] on p "[PERSON_NAME] from West End Florist called [PERSON_NAME], she is related to the…" at bounding box center [417, 213] width 571 height 48
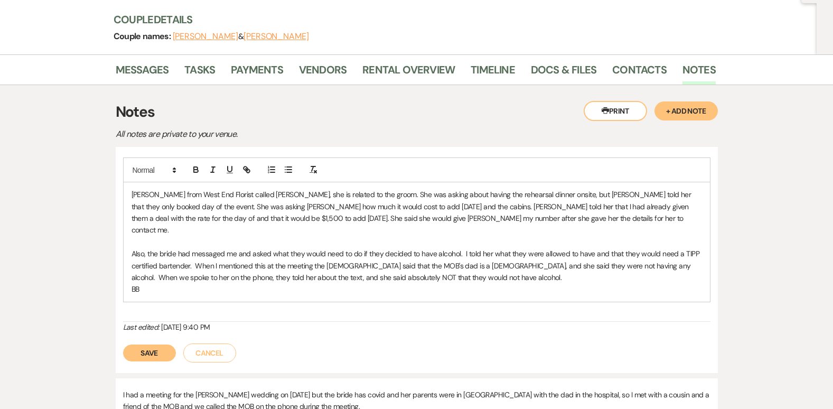
click at [151, 344] on button "Save" at bounding box center [149, 352] width 53 height 17
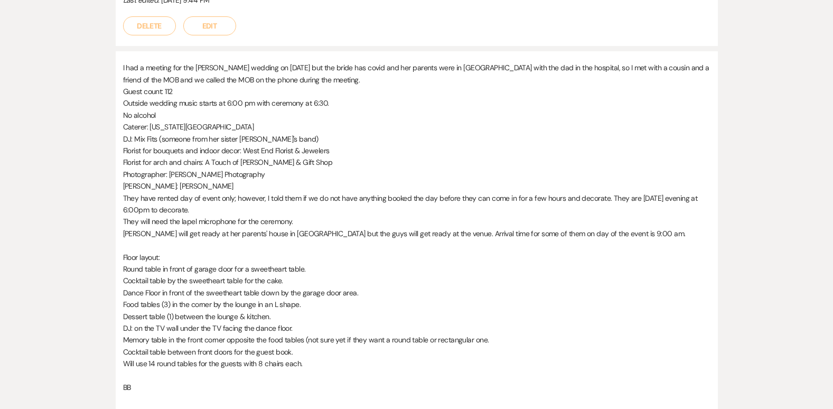
scroll to position [0, 0]
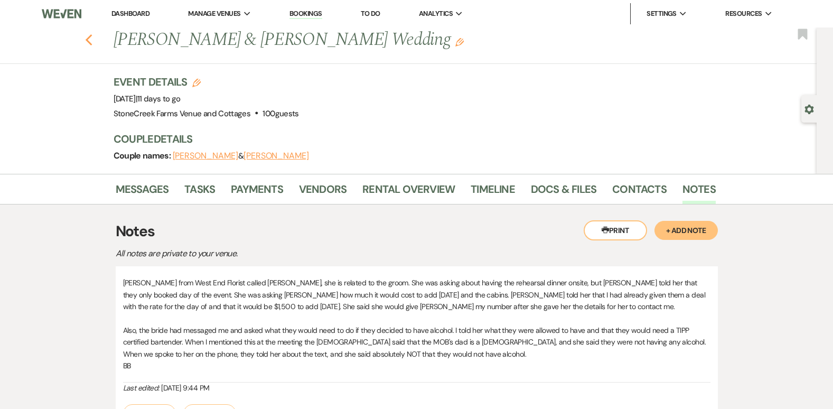
click at [93, 41] on icon "Previous" at bounding box center [89, 40] width 8 height 13
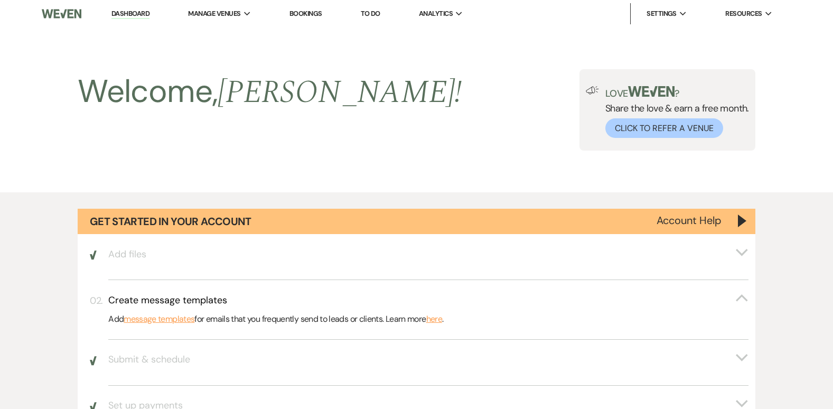
scroll to position [958, 0]
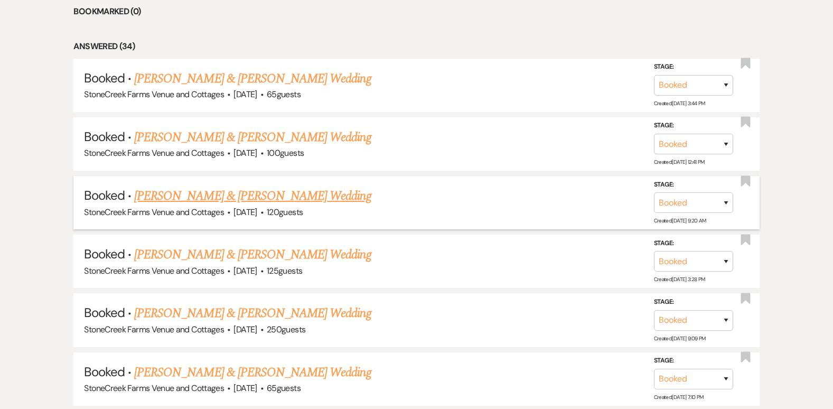
click at [236, 195] on link "[PERSON_NAME] & [PERSON_NAME] Wedding" at bounding box center [252, 196] width 237 height 19
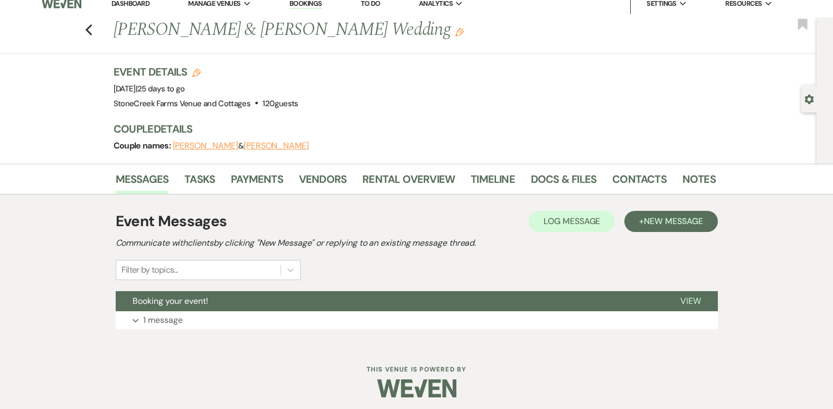
scroll to position [14, 0]
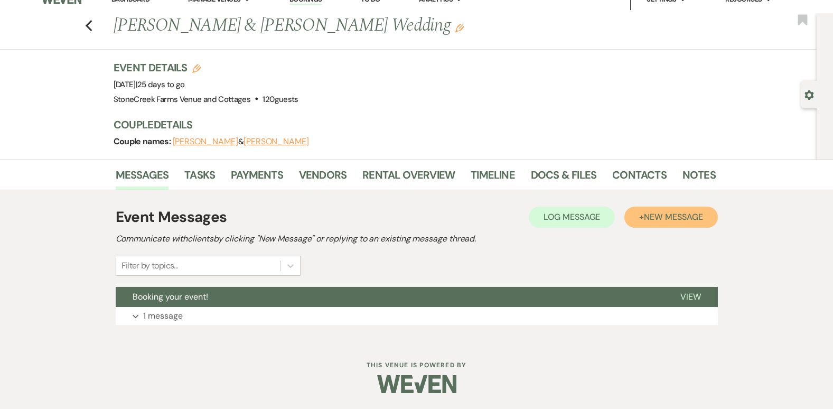
click at [664, 217] on span "New Message" at bounding box center [673, 216] width 59 height 11
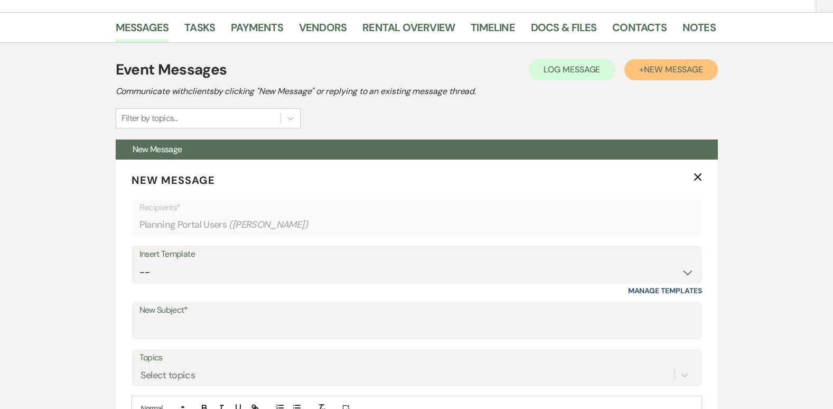
scroll to position [176, 0]
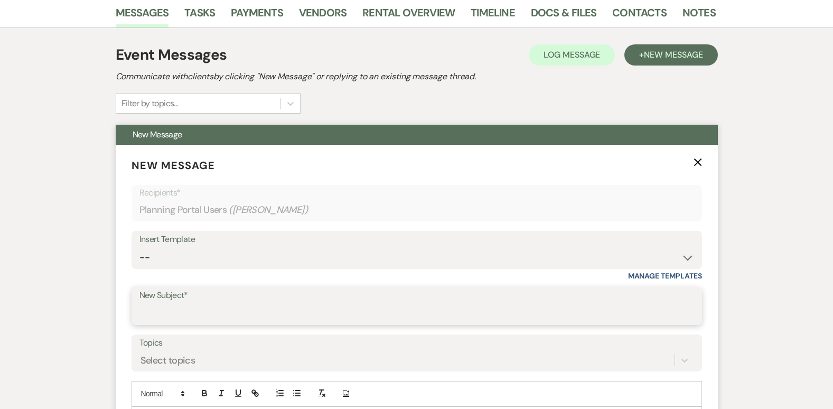
click at [193, 304] on input "New Subject*" at bounding box center [416, 313] width 555 height 21
type input "Final Meeting"
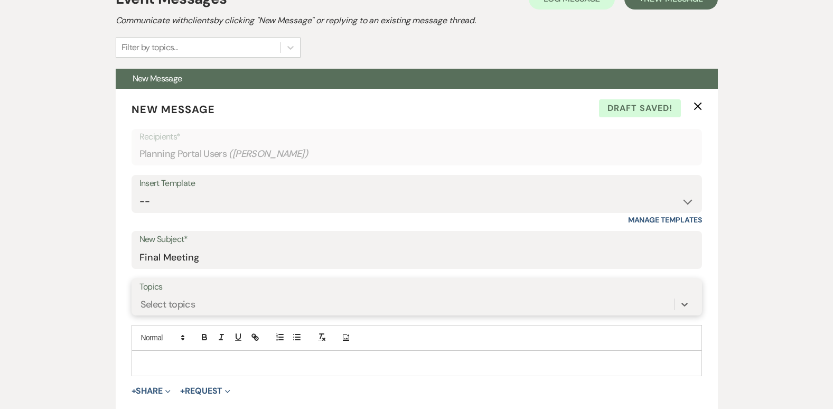
scroll to position [134, 0]
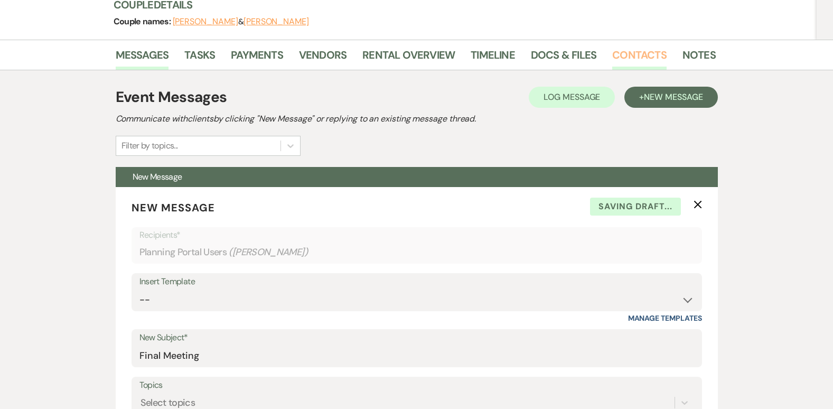
click at [633, 48] on link "Contacts" at bounding box center [639, 57] width 54 height 23
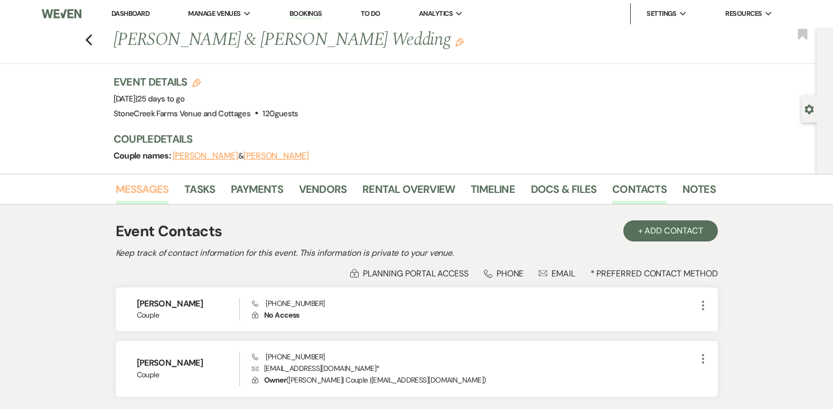
click at [133, 189] on link "Messages" at bounding box center [142, 192] width 53 height 23
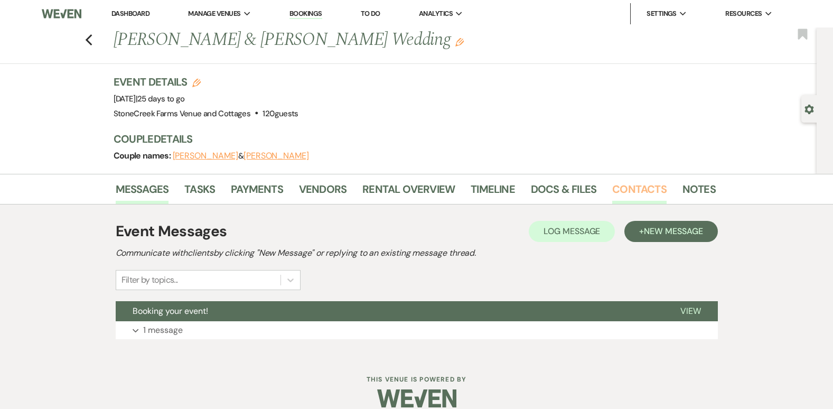
click at [617, 197] on link "Contacts" at bounding box center [639, 192] width 54 height 23
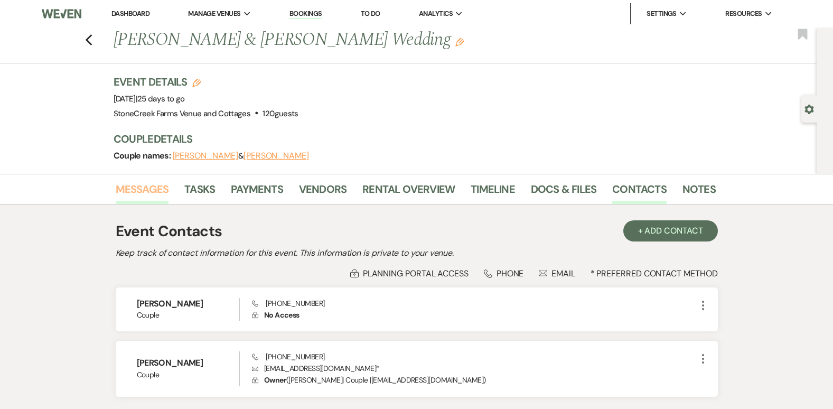
click at [146, 184] on link "Messages" at bounding box center [142, 192] width 53 height 23
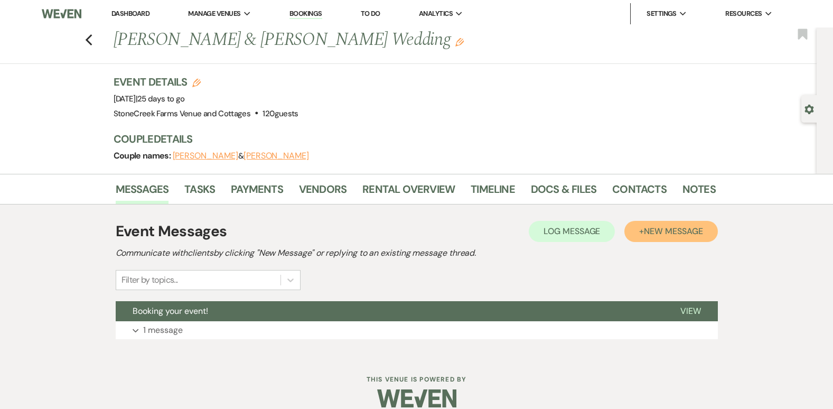
click at [684, 236] on span "New Message" at bounding box center [673, 231] width 59 height 11
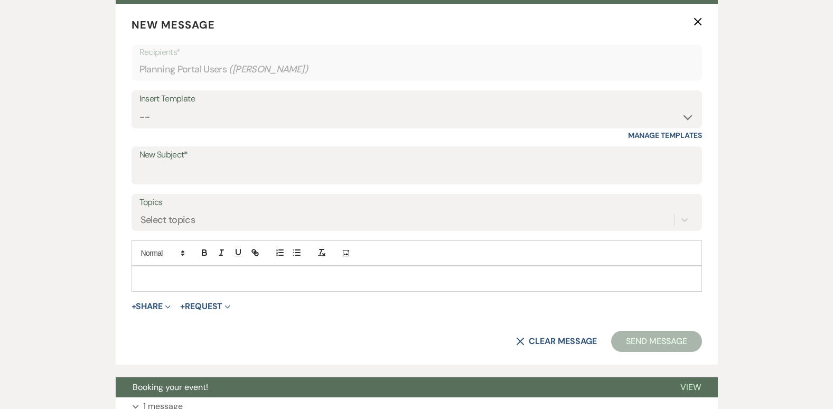
scroll to position [338, 0]
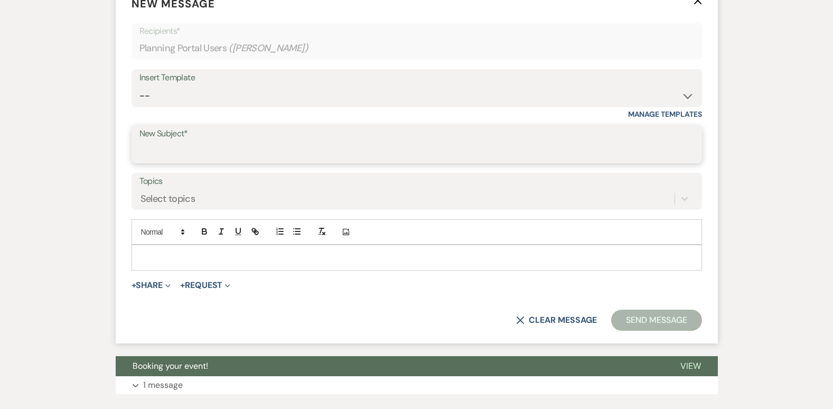
click at [189, 152] on input "New Subject*" at bounding box center [416, 152] width 555 height 21
type input "Final Meeting"
click at [148, 248] on div at bounding box center [417, 257] width 570 height 24
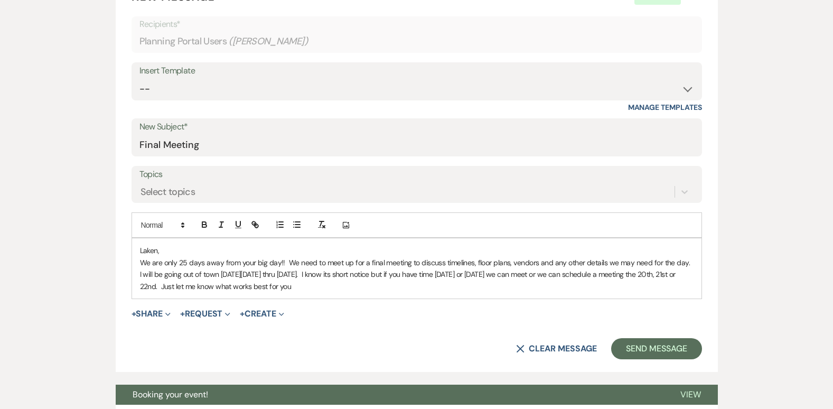
scroll to position [352, 0]
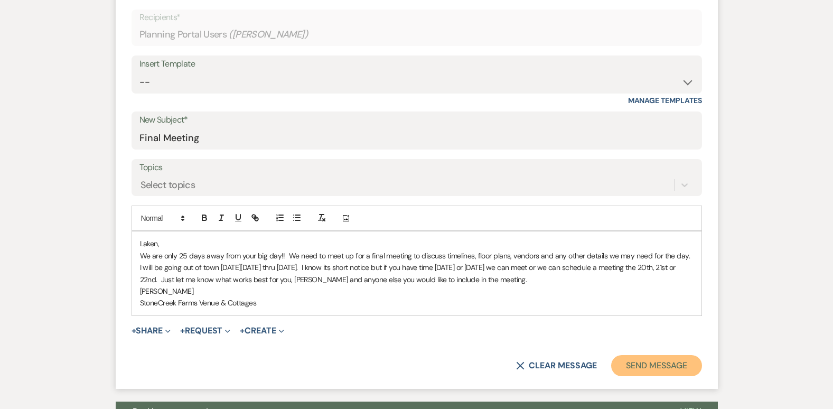
click at [655, 368] on button "Send Message" at bounding box center [656, 365] width 90 height 21
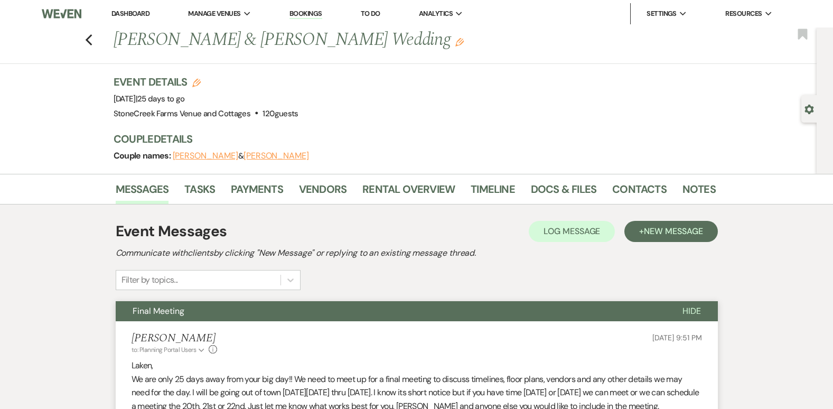
click at [73, 36] on div "Previous [PERSON_NAME] & [PERSON_NAME] Wedding Edit Bookmark" at bounding box center [406, 45] width 822 height 36
click at [328, 190] on link "Vendors" at bounding box center [323, 192] width 48 height 23
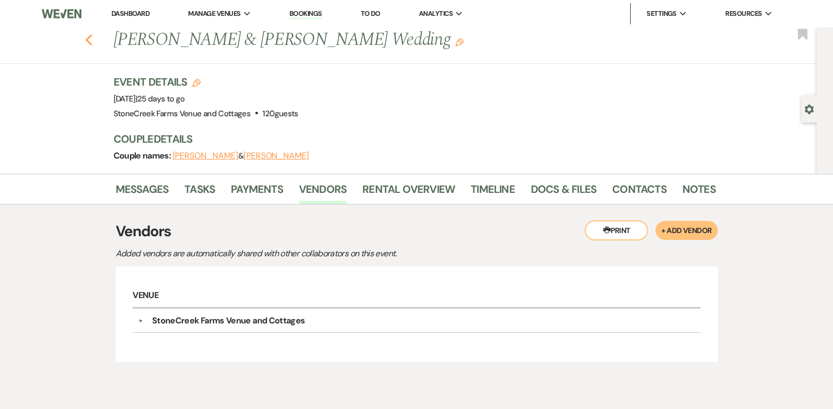
click at [92, 44] on icon "Previous" at bounding box center [89, 40] width 8 height 13
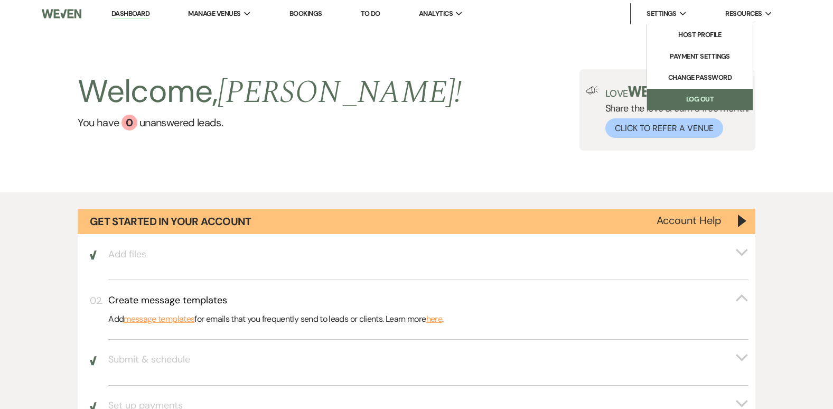
click at [695, 105] on link "Log Out" at bounding box center [700, 99] width 106 height 21
